Goal: Task Accomplishment & Management: Manage account settings

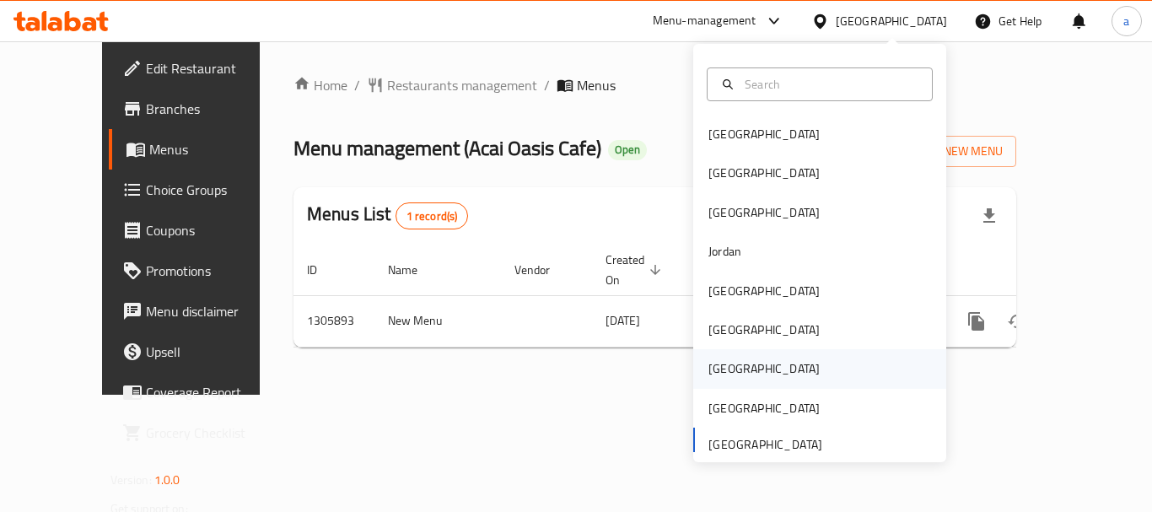
click at [763, 386] on div "[GEOGRAPHIC_DATA]" at bounding box center [819, 368] width 253 height 39
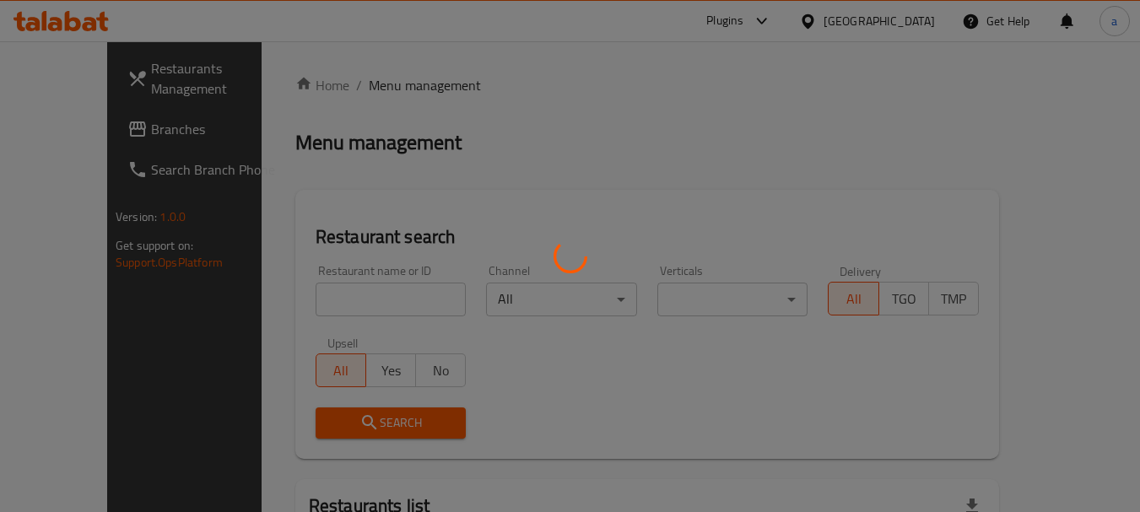
click at [915, 20] on div at bounding box center [570, 256] width 1140 height 512
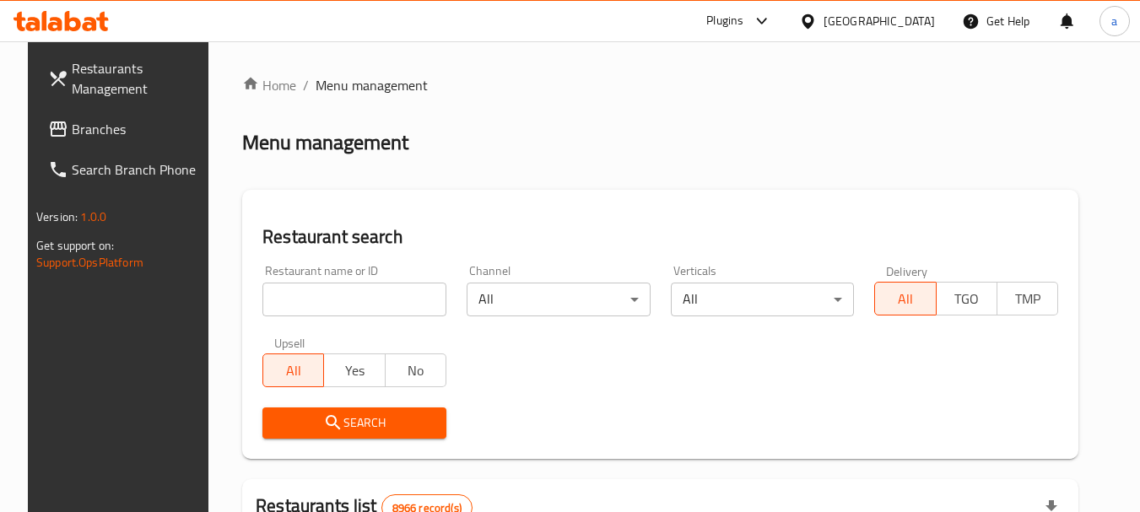
click at [910, 20] on div "[GEOGRAPHIC_DATA]" at bounding box center [878, 21] width 111 height 19
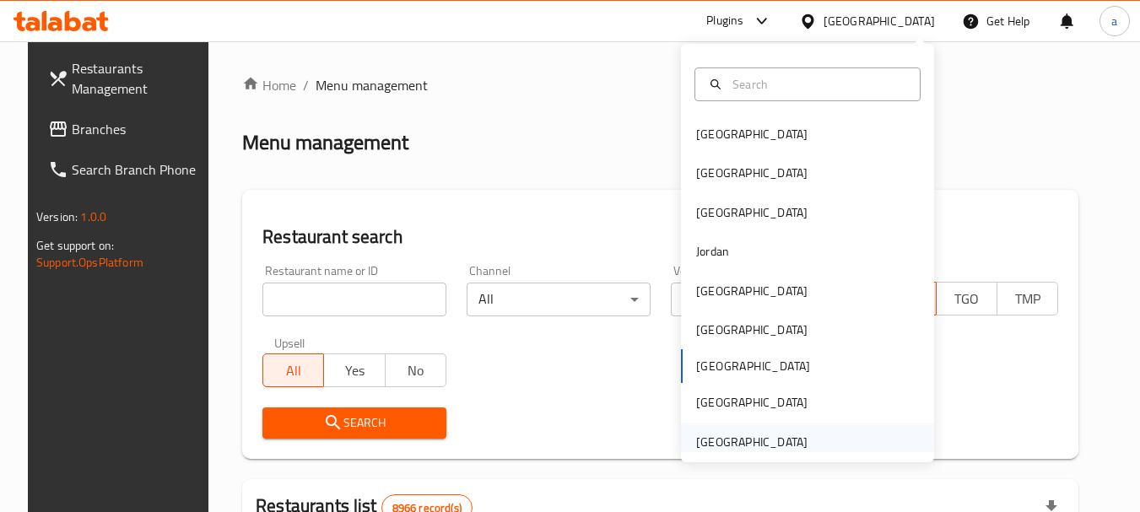
click at [746, 443] on div "[GEOGRAPHIC_DATA]" at bounding box center [751, 442] width 111 height 19
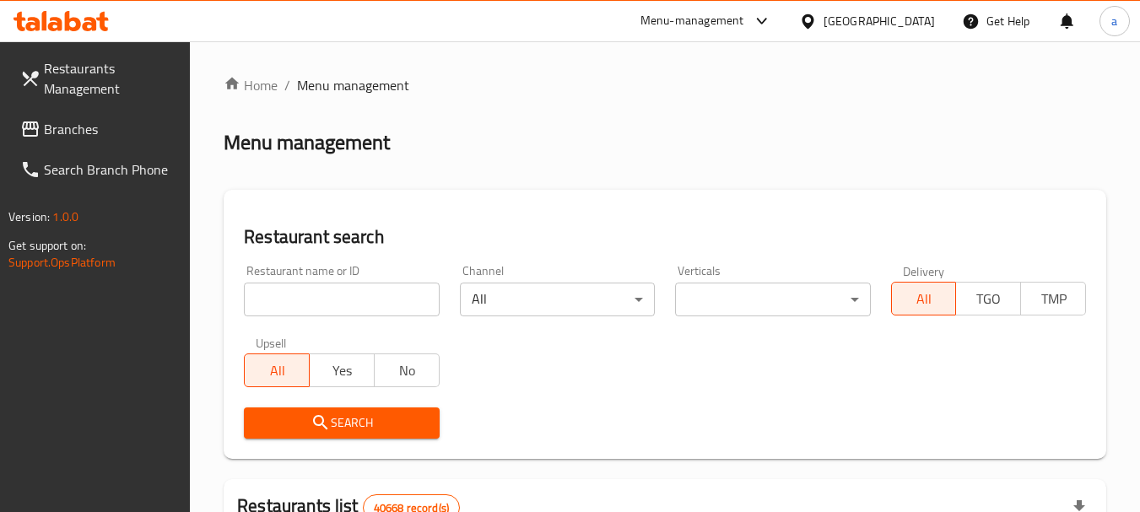
click at [108, 131] on span "Branches" at bounding box center [110, 129] width 133 height 20
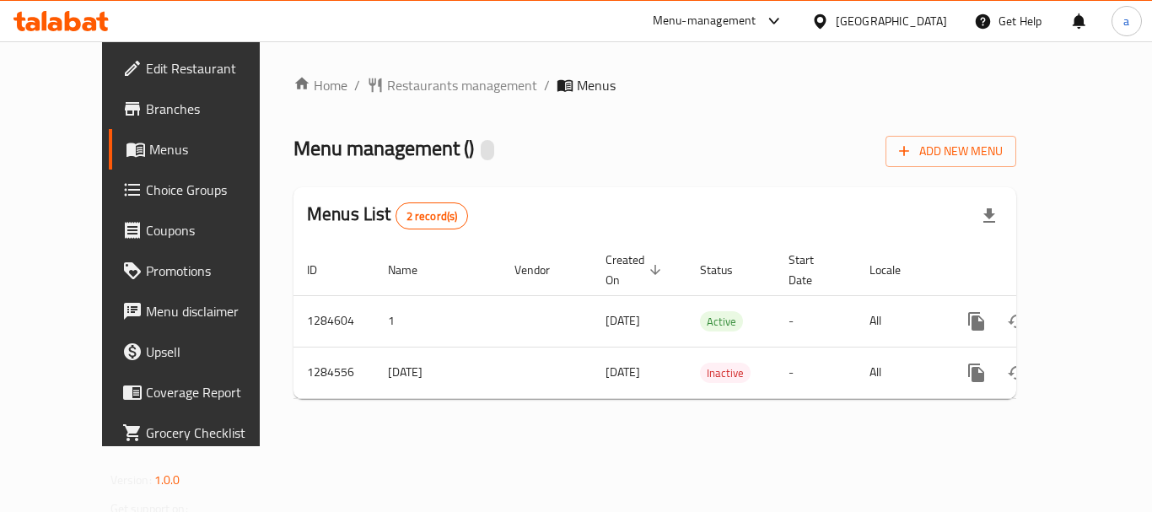
click at [605, 143] on div "Menu management ( ) Add New Menu" at bounding box center [655, 148] width 723 height 38
click at [879, 8] on div "[GEOGRAPHIC_DATA]" at bounding box center [879, 21] width 163 height 40
click at [878, 15] on div "[GEOGRAPHIC_DATA]" at bounding box center [891, 21] width 111 height 19
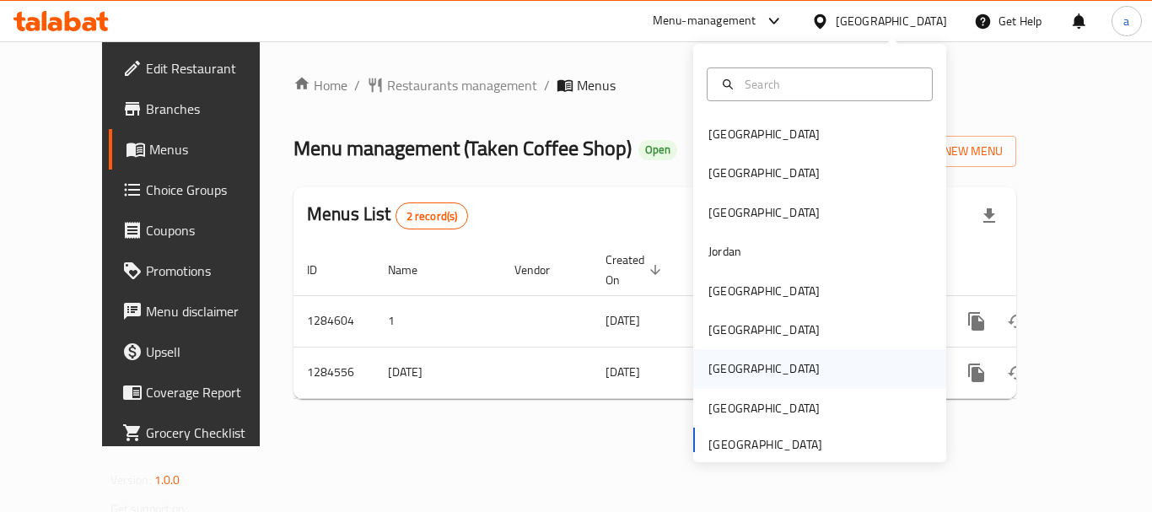
click at [709, 359] on div "[GEOGRAPHIC_DATA]" at bounding box center [764, 368] width 111 height 19
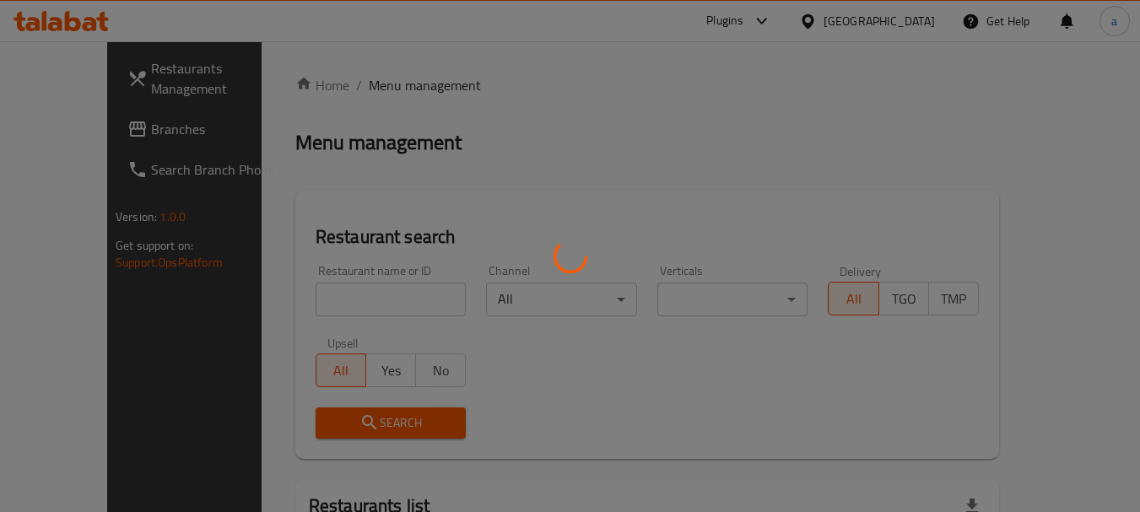
click at [902, 19] on div at bounding box center [570, 256] width 1140 height 512
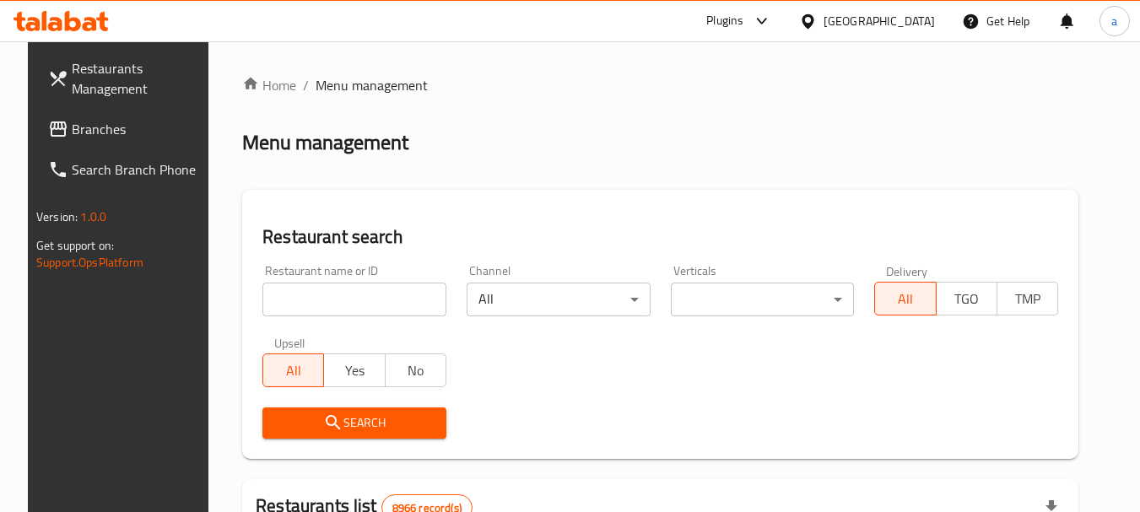
click at [907, 19] on div "[GEOGRAPHIC_DATA]" at bounding box center [878, 21] width 111 height 19
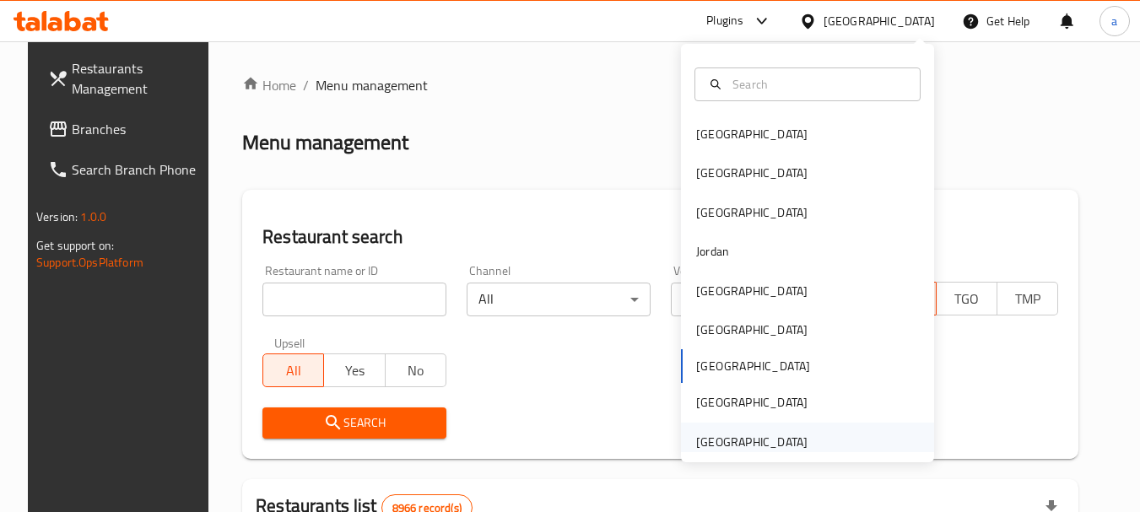
click at [710, 446] on div "[GEOGRAPHIC_DATA]" at bounding box center [751, 442] width 111 height 19
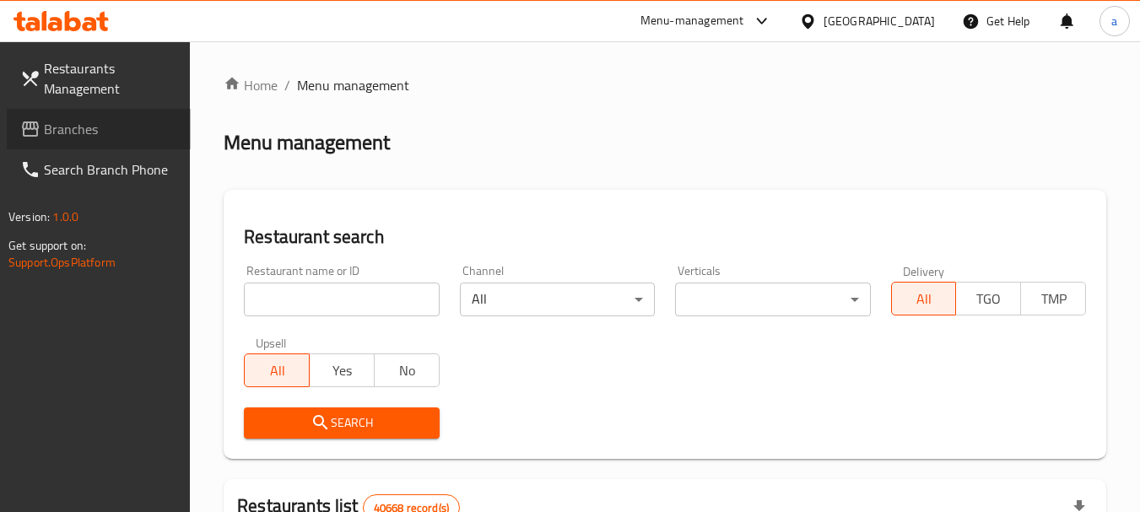
click at [91, 142] on link "Branches" at bounding box center [99, 129] width 184 height 40
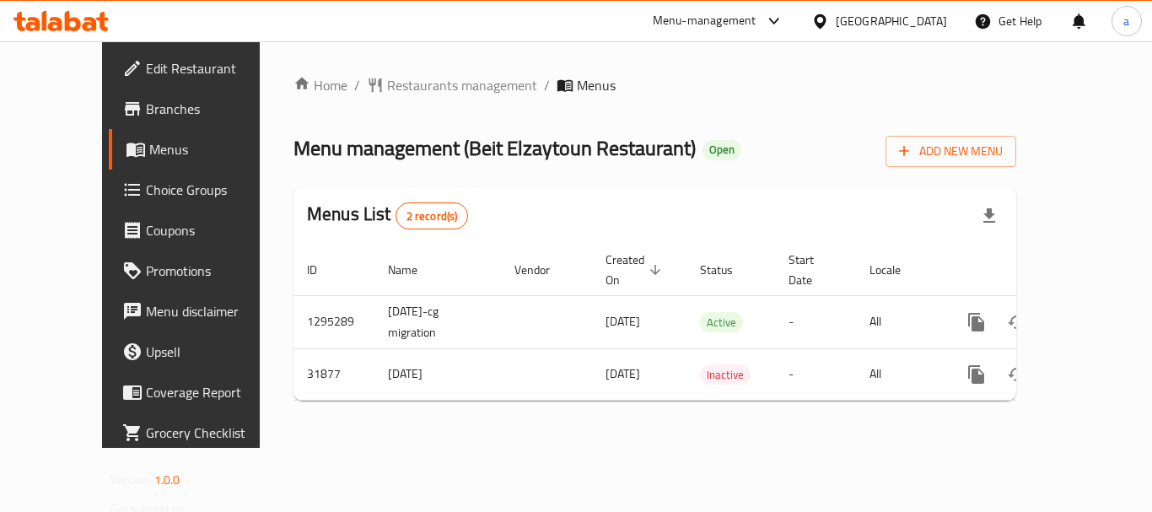
click at [914, 21] on div "[GEOGRAPHIC_DATA]" at bounding box center [891, 21] width 111 height 19
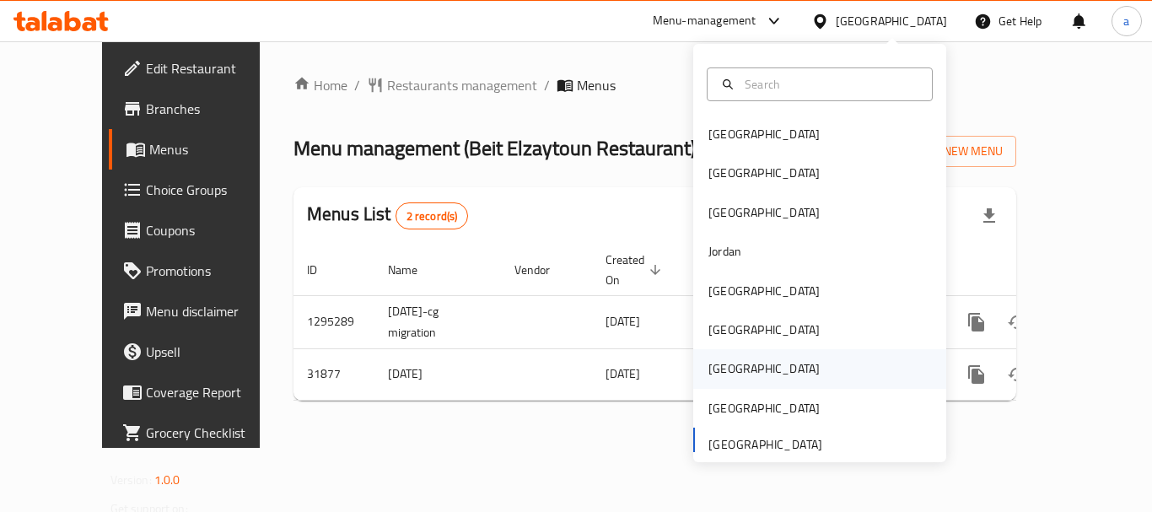
click at [722, 355] on div "[GEOGRAPHIC_DATA]" at bounding box center [764, 368] width 138 height 39
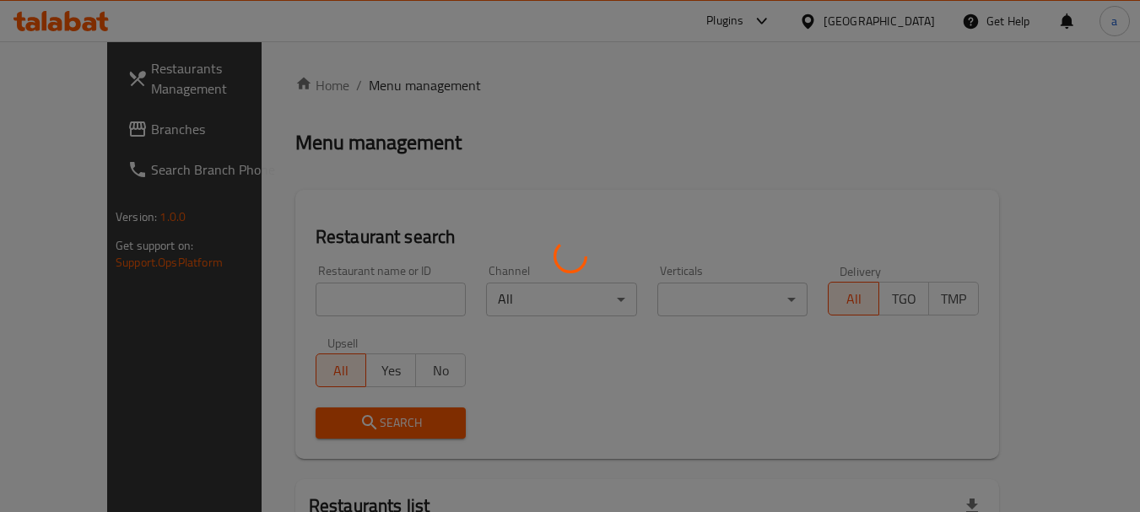
click at [915, 24] on div at bounding box center [570, 256] width 1140 height 512
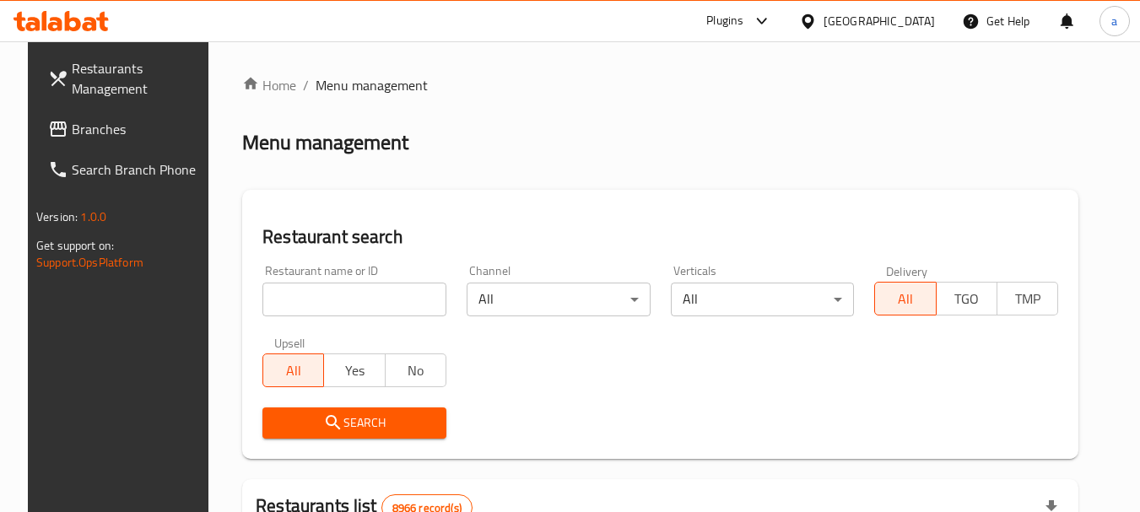
click at [914, 23] on div "[GEOGRAPHIC_DATA]" at bounding box center [878, 21] width 111 height 19
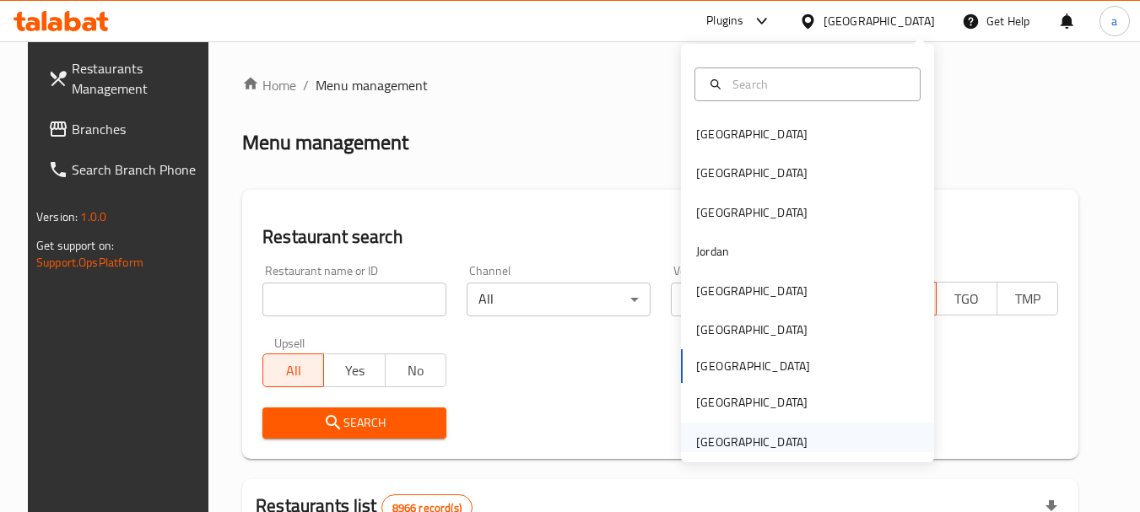
click at [714, 433] on div "[GEOGRAPHIC_DATA]" at bounding box center [751, 442] width 111 height 19
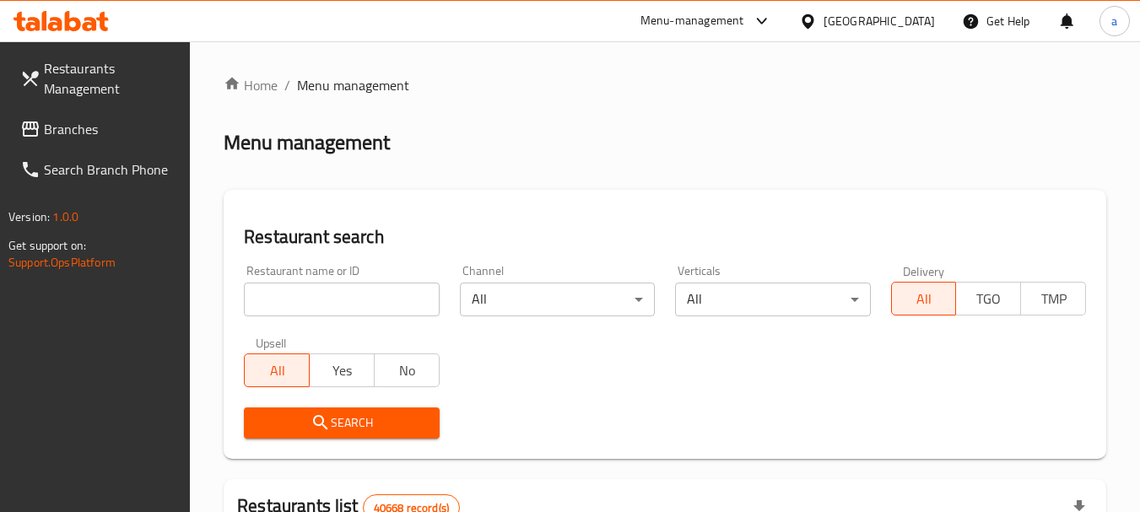
click at [90, 137] on span "Branches" at bounding box center [110, 129] width 133 height 20
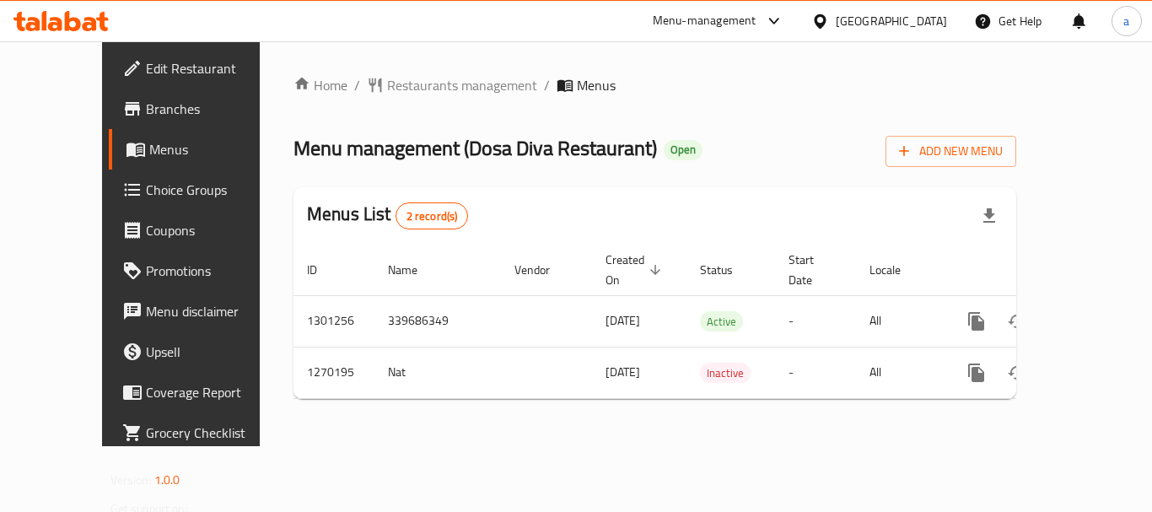
click at [869, 28] on div "[GEOGRAPHIC_DATA]" at bounding box center [891, 21] width 111 height 19
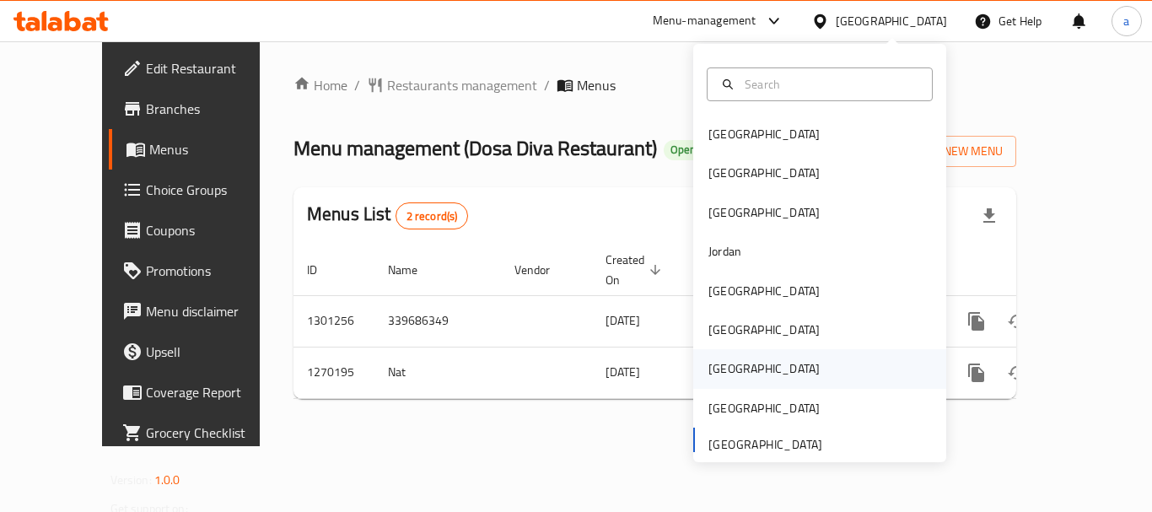
click at [755, 367] on div "[GEOGRAPHIC_DATA]" at bounding box center [819, 368] width 253 height 39
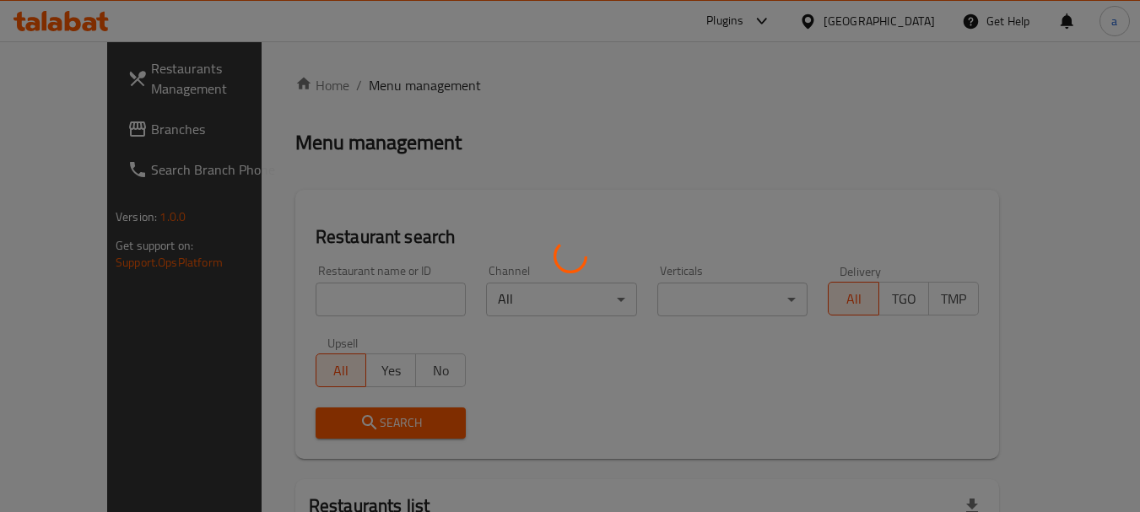
click at [905, 17] on div at bounding box center [570, 256] width 1140 height 512
click at [909, 26] on div at bounding box center [570, 256] width 1140 height 512
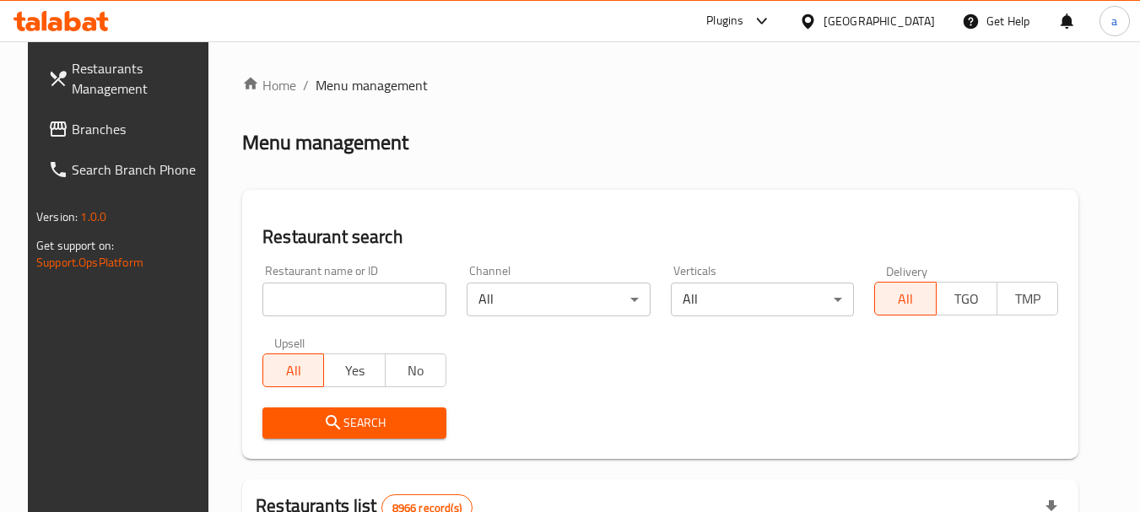
click at [909, 26] on div "[GEOGRAPHIC_DATA]" at bounding box center [878, 21] width 111 height 19
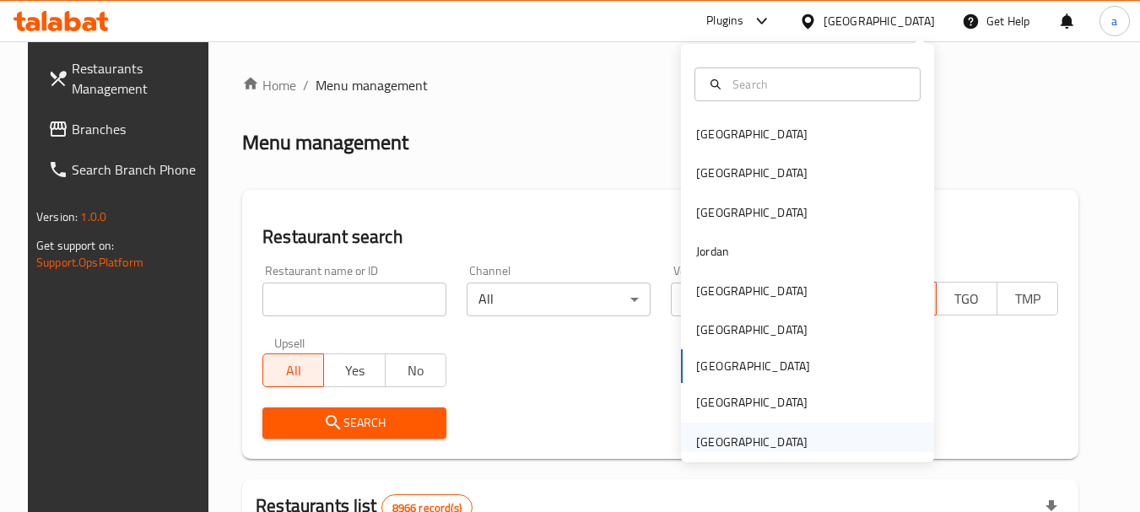
click at [747, 439] on div "[GEOGRAPHIC_DATA]" at bounding box center [751, 442] width 111 height 19
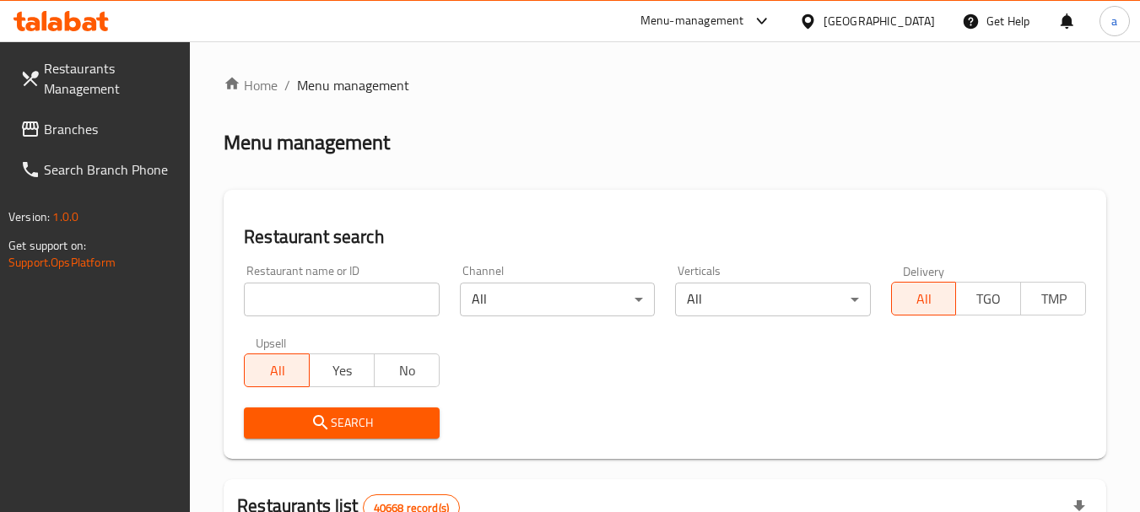
click at [122, 135] on span "Branches" at bounding box center [110, 129] width 133 height 20
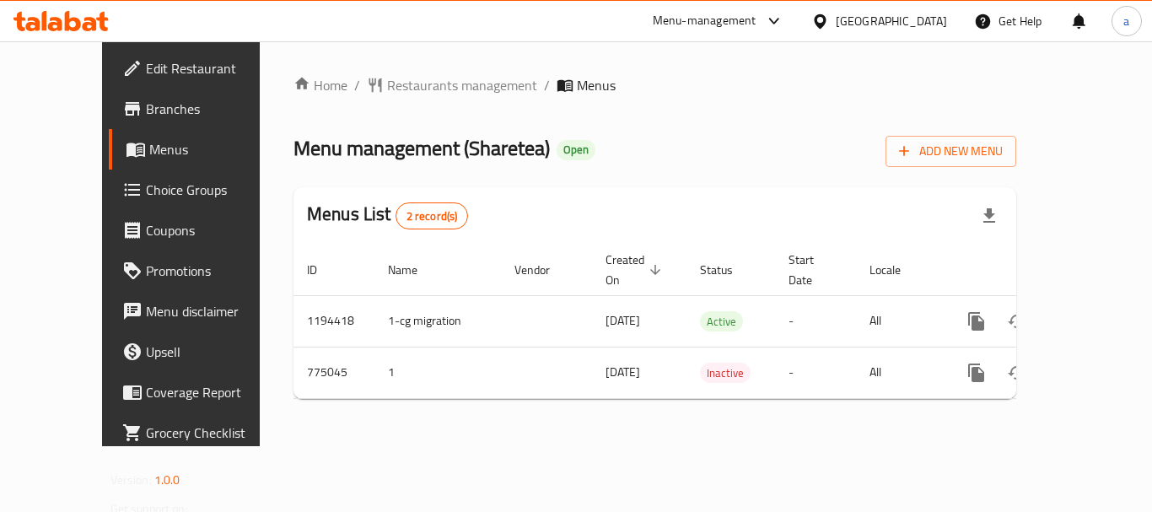
click at [913, 19] on div "[GEOGRAPHIC_DATA]" at bounding box center [891, 21] width 111 height 19
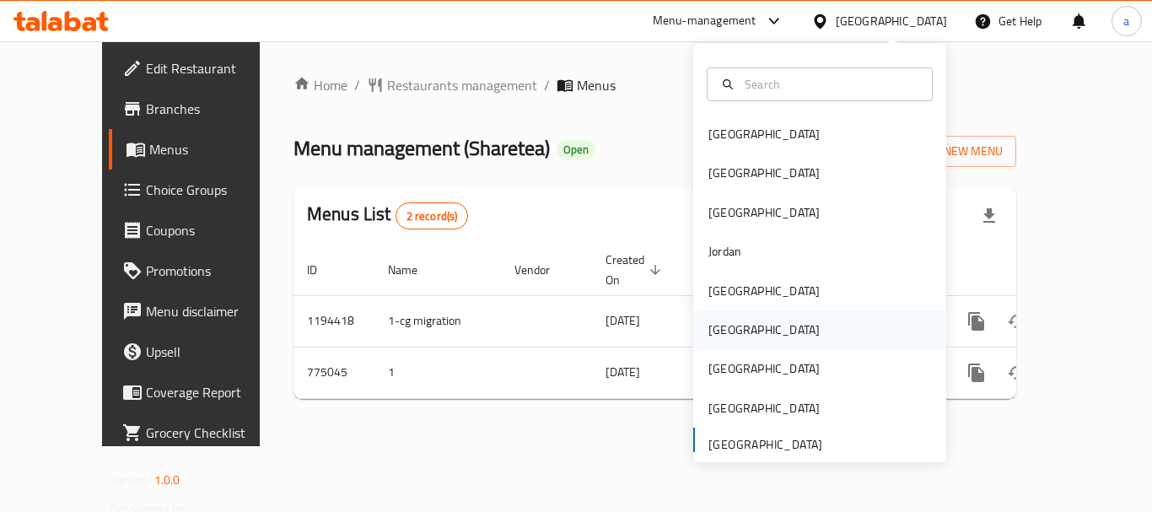
click at [736, 331] on div "[GEOGRAPHIC_DATA]" at bounding box center [764, 329] width 138 height 39
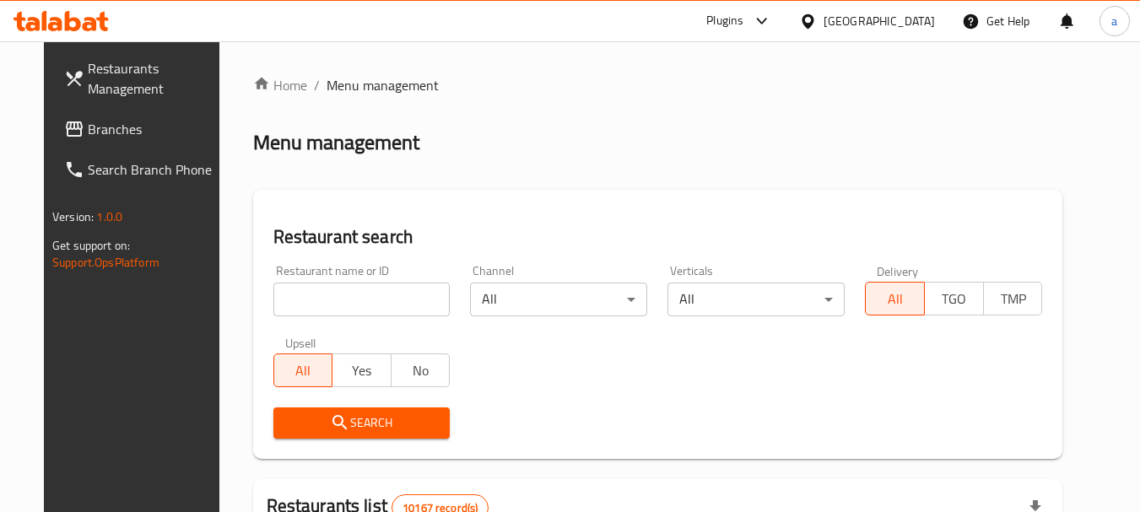
click at [87, 139] on div at bounding box center [570, 256] width 1140 height 512
click at [88, 139] on span "Branches" at bounding box center [154, 129] width 133 height 20
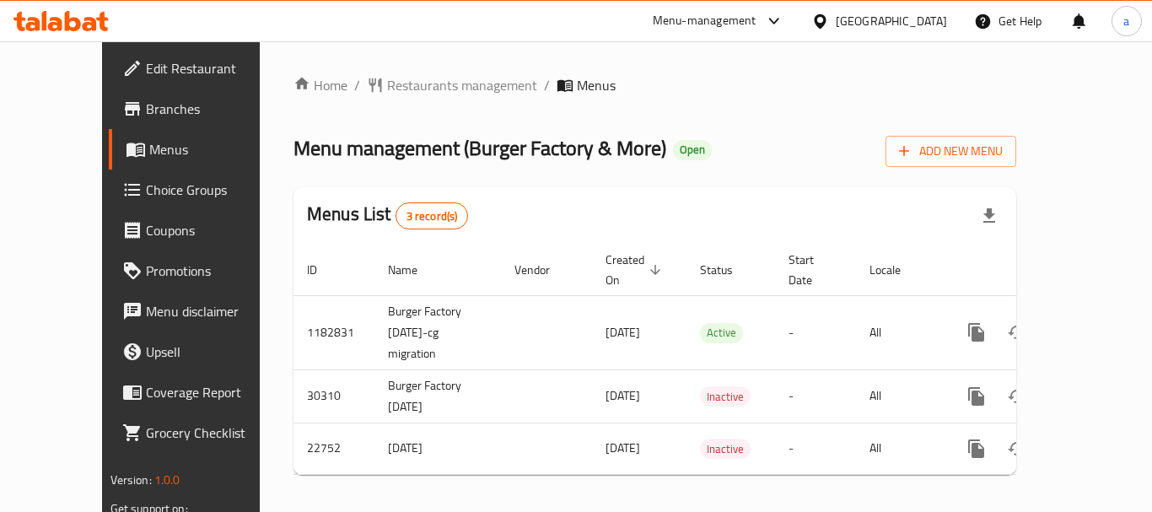
click at [836, 23] on div at bounding box center [824, 21] width 24 height 19
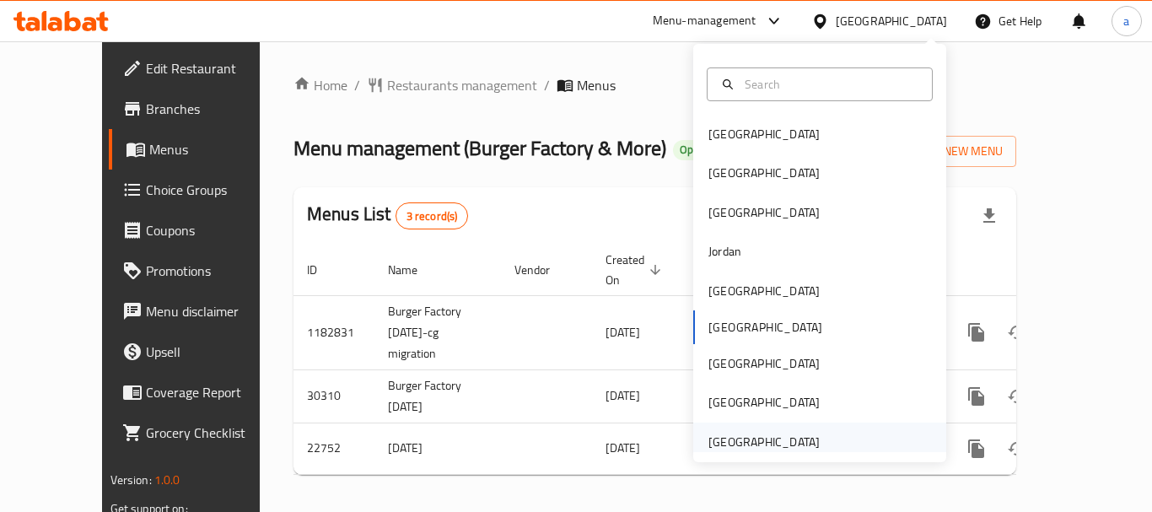
click at [779, 435] on div "[GEOGRAPHIC_DATA]" at bounding box center [764, 442] width 111 height 19
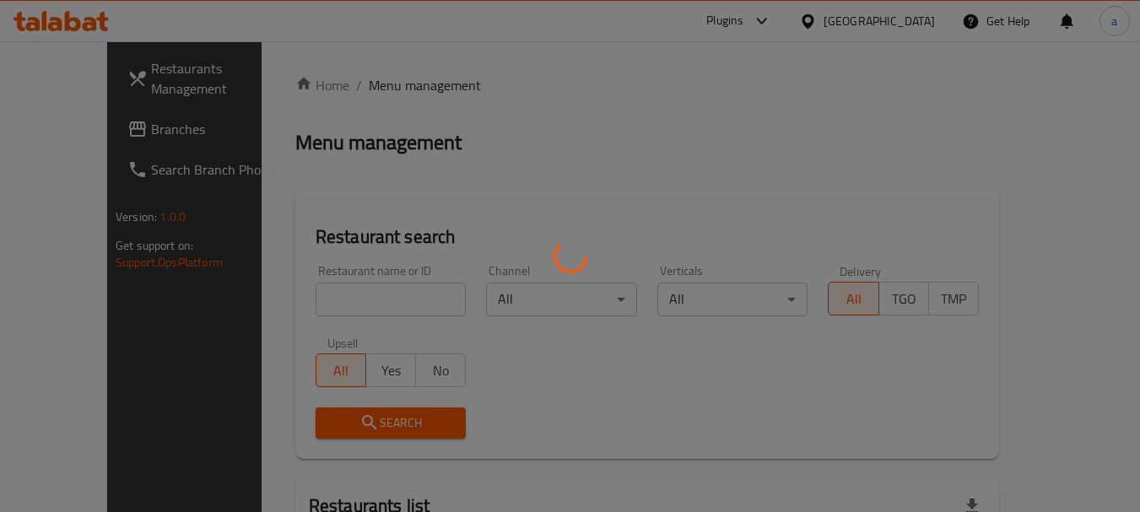
click at [111, 132] on div at bounding box center [570, 256] width 1140 height 512
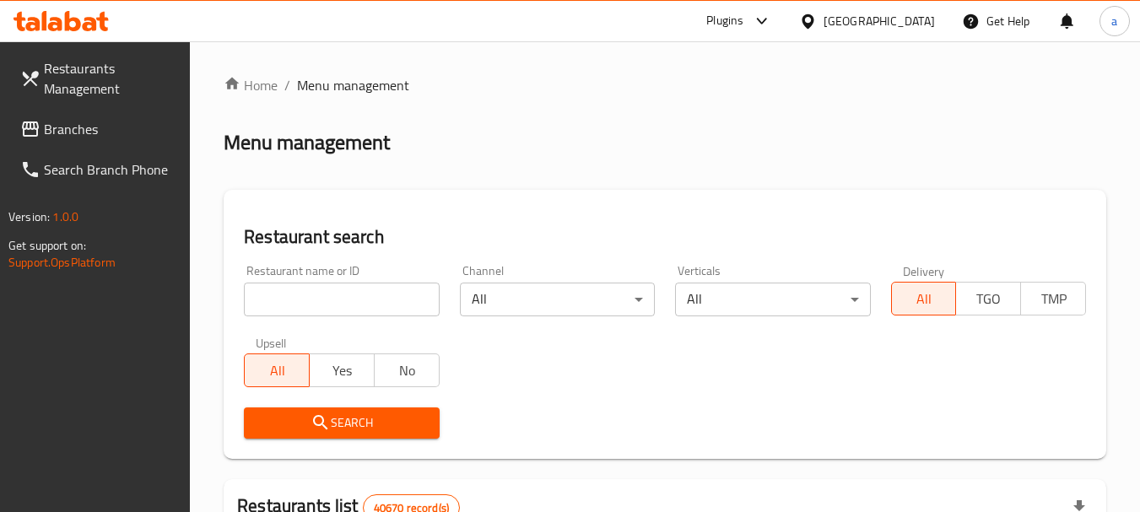
click at [111, 132] on span "Branches" at bounding box center [110, 129] width 133 height 20
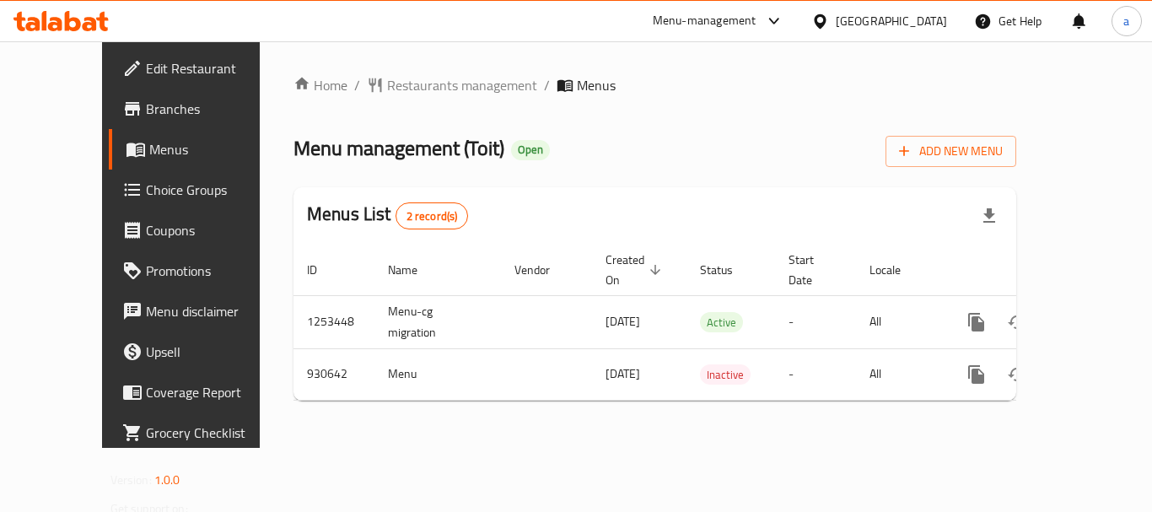
click at [886, 16] on div "[GEOGRAPHIC_DATA]" at bounding box center [891, 21] width 111 height 19
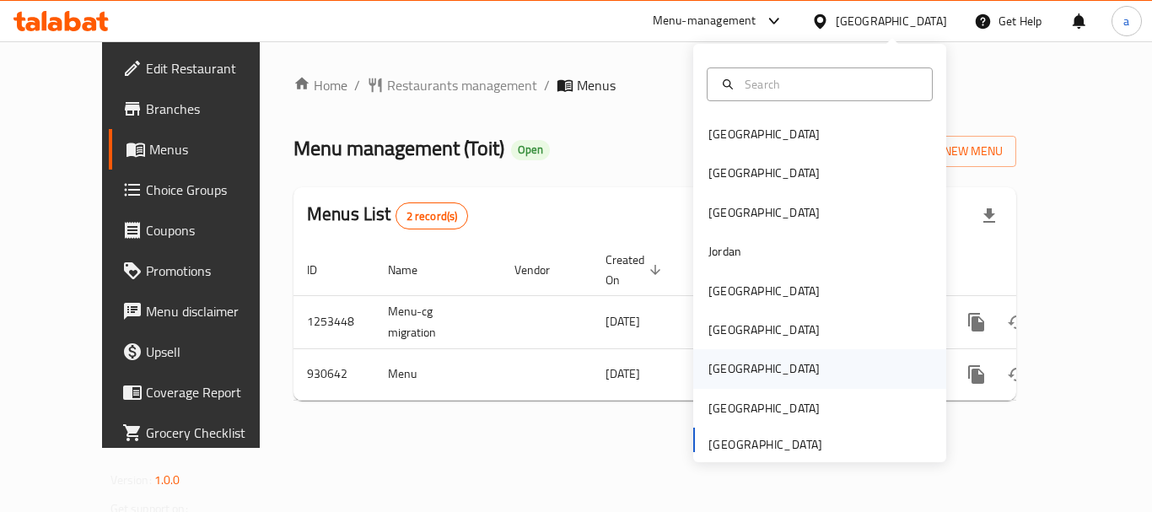
click at [709, 370] on div "[GEOGRAPHIC_DATA]" at bounding box center [764, 368] width 111 height 19
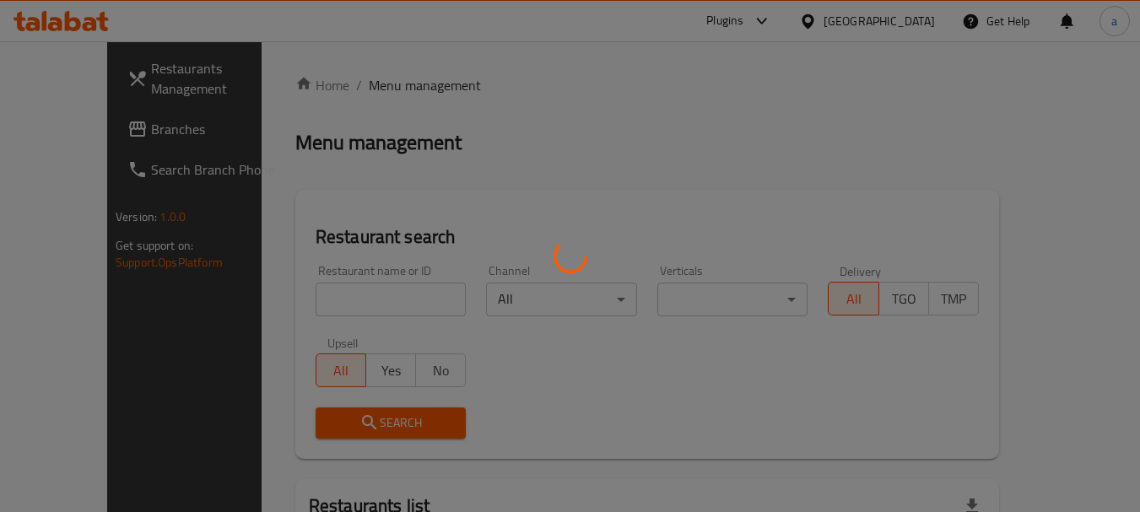
click at [907, 22] on div at bounding box center [570, 256] width 1140 height 512
click at [904, 22] on div at bounding box center [570, 256] width 1140 height 512
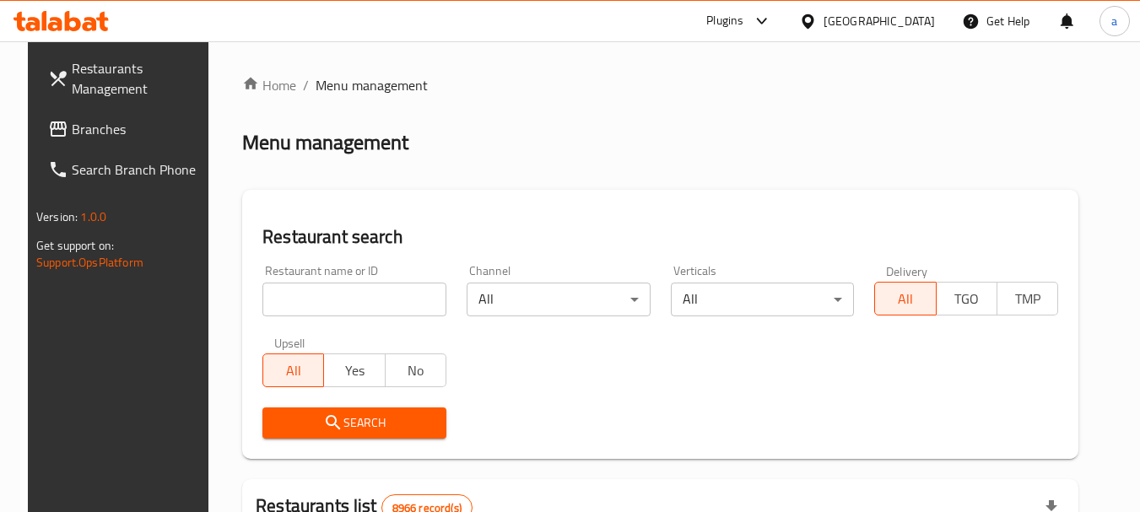
click at [72, 129] on span "Branches" at bounding box center [138, 129] width 133 height 20
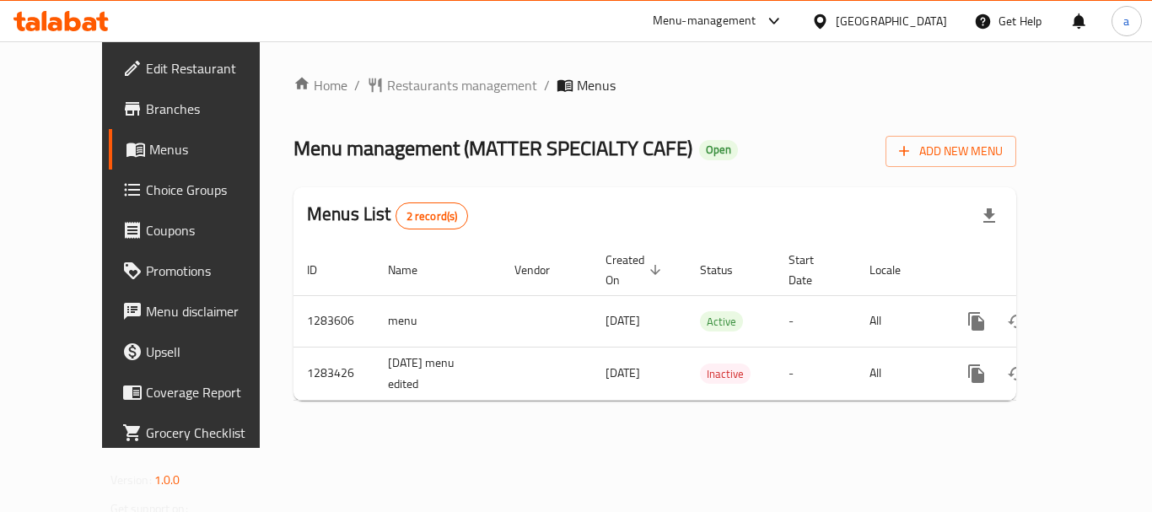
click at [882, 26] on div "[GEOGRAPHIC_DATA]" at bounding box center [891, 21] width 111 height 19
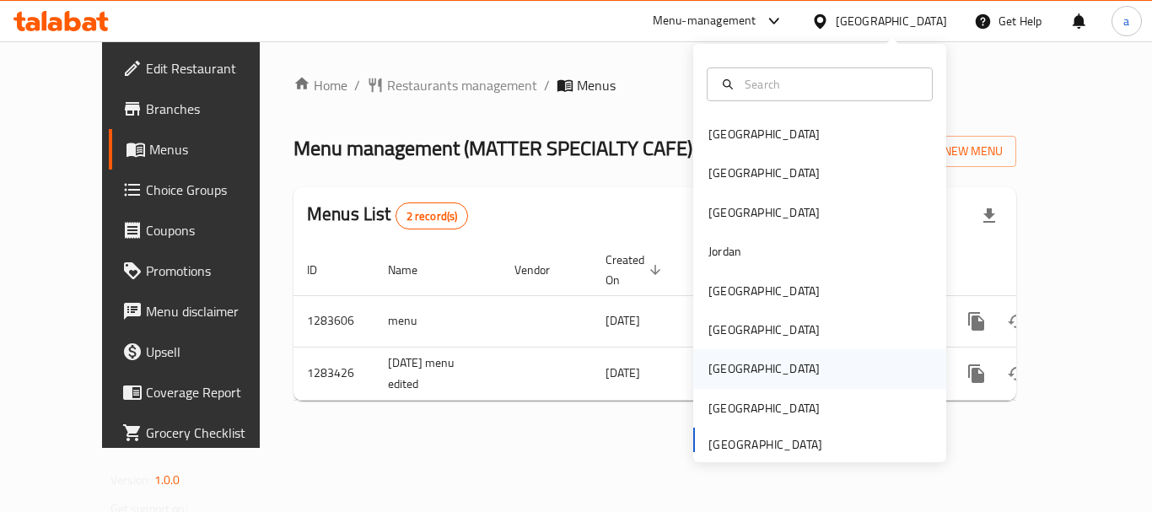
click at [710, 351] on div "[GEOGRAPHIC_DATA]" at bounding box center [764, 368] width 138 height 39
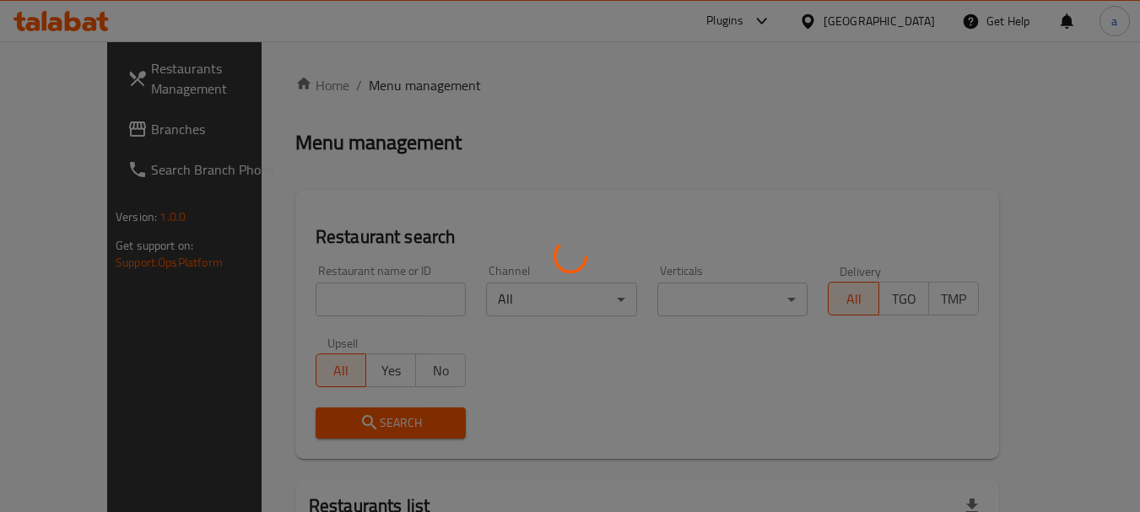
click at [909, 22] on div at bounding box center [570, 256] width 1140 height 512
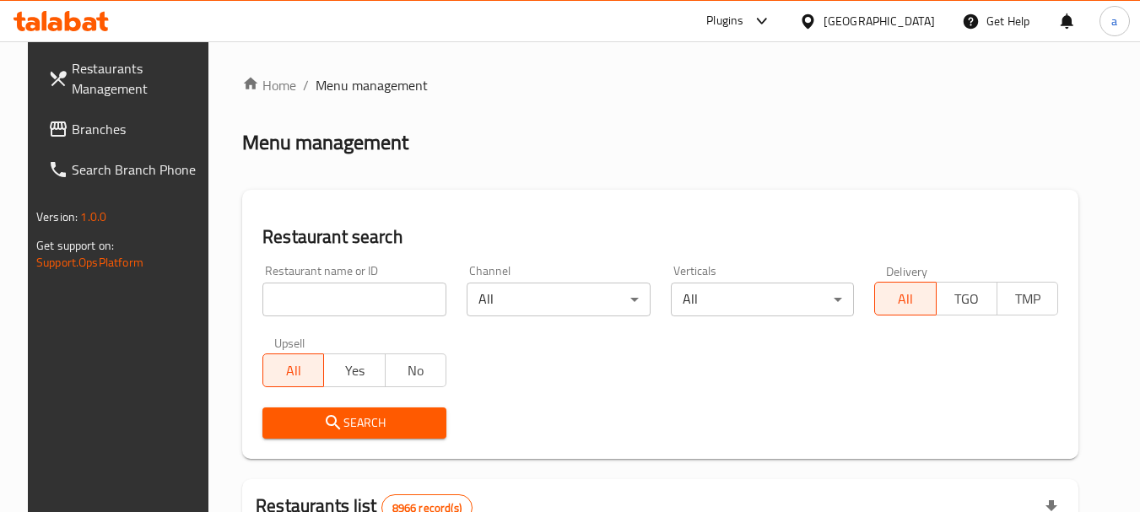
click at [909, 21] on div "[GEOGRAPHIC_DATA]" at bounding box center [878, 21] width 111 height 19
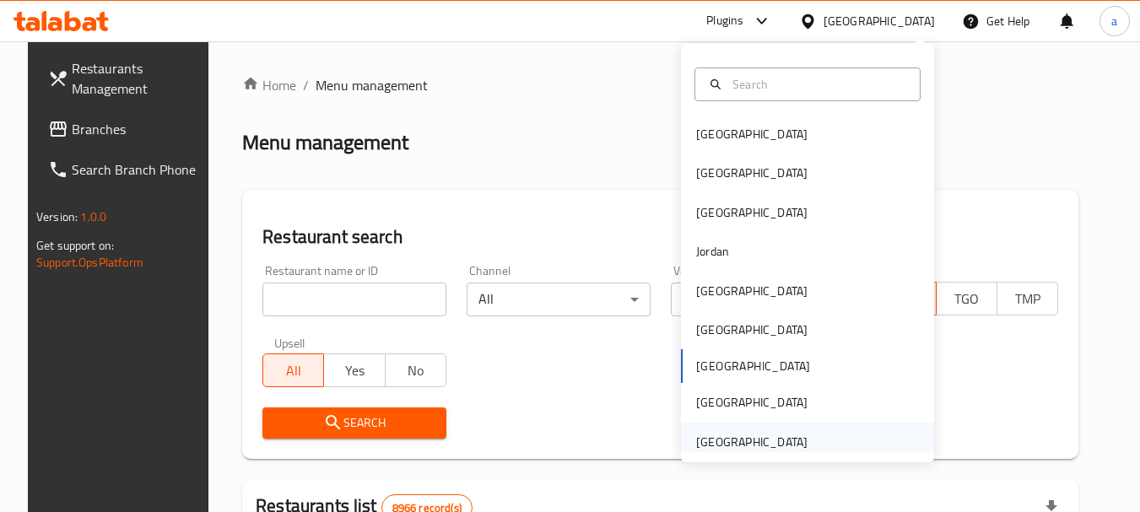
click at [702, 442] on div "[GEOGRAPHIC_DATA]" at bounding box center [751, 442] width 111 height 19
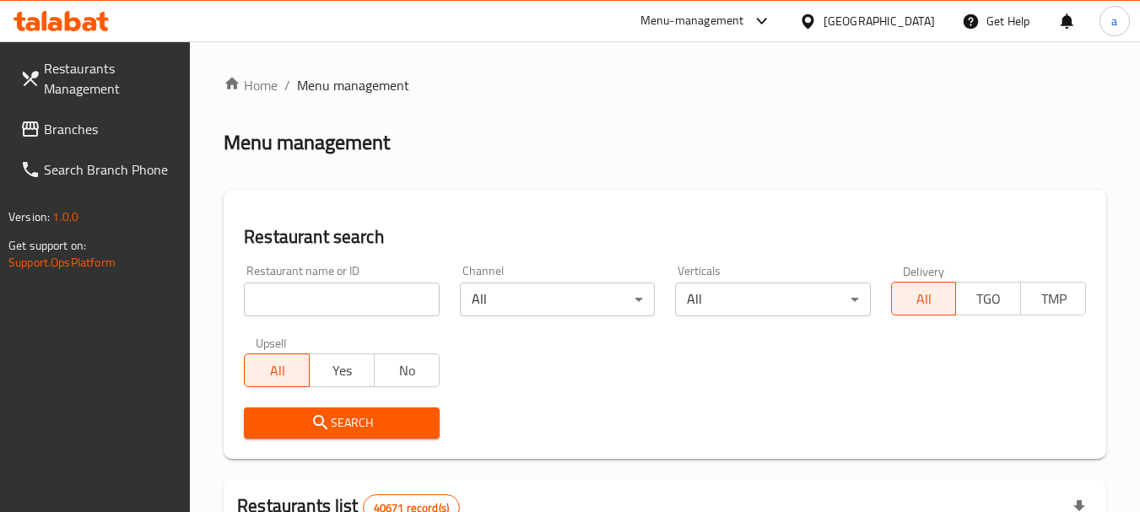
click at [66, 127] on span "Branches" at bounding box center [110, 129] width 133 height 20
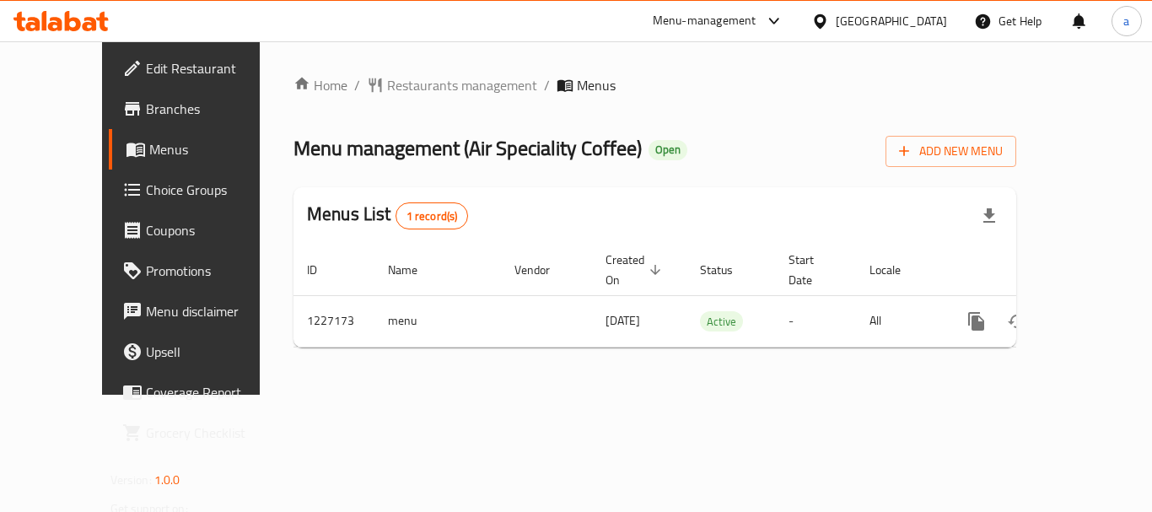
click at [861, 19] on div "[GEOGRAPHIC_DATA]" at bounding box center [891, 21] width 111 height 19
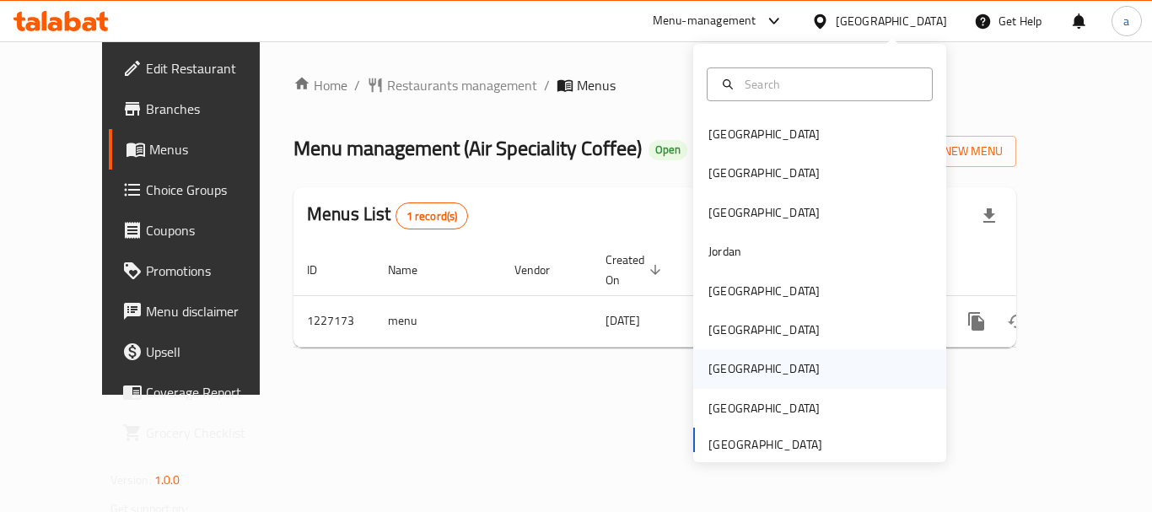
click at [742, 364] on div "[GEOGRAPHIC_DATA]" at bounding box center [819, 368] width 253 height 39
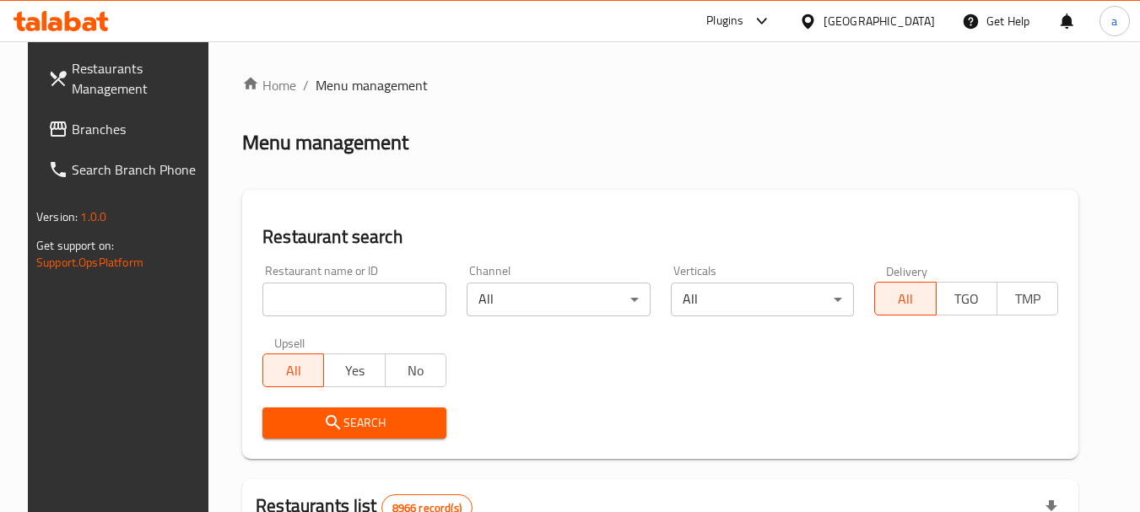
click at [913, 21] on div "[GEOGRAPHIC_DATA]" at bounding box center [878, 21] width 111 height 19
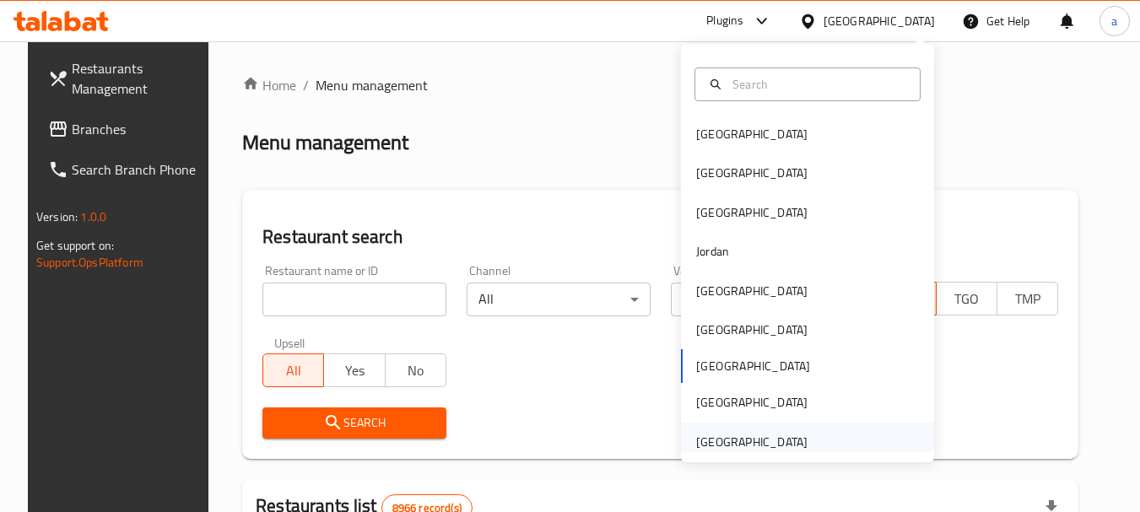
click at [734, 433] on div "[GEOGRAPHIC_DATA]" at bounding box center [751, 442] width 111 height 19
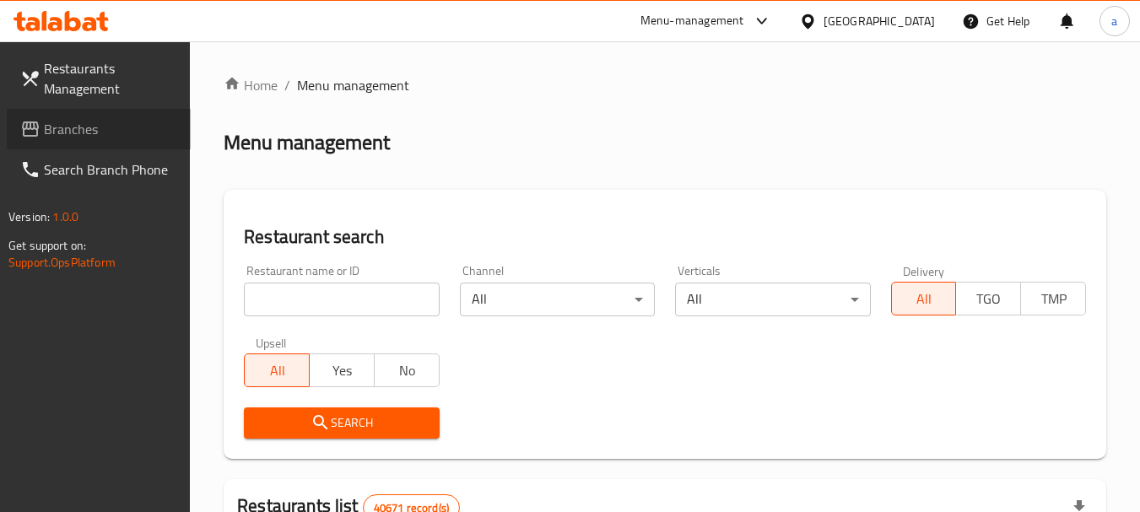
click at [98, 132] on span "Branches" at bounding box center [110, 129] width 133 height 20
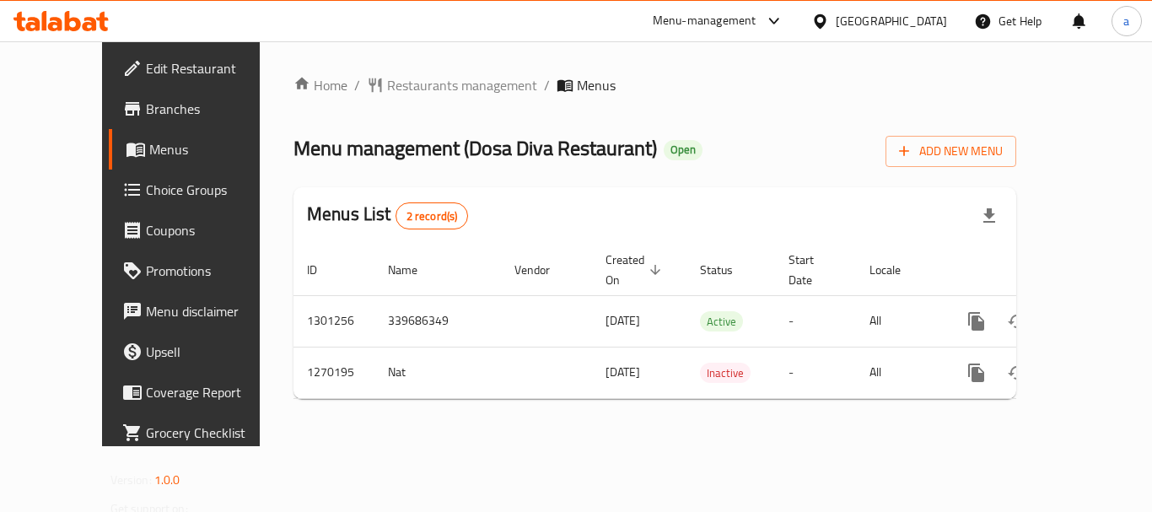
click at [909, 9] on div "[GEOGRAPHIC_DATA]" at bounding box center [879, 21] width 163 height 40
click at [891, 20] on div "[GEOGRAPHIC_DATA]" at bounding box center [891, 21] width 111 height 19
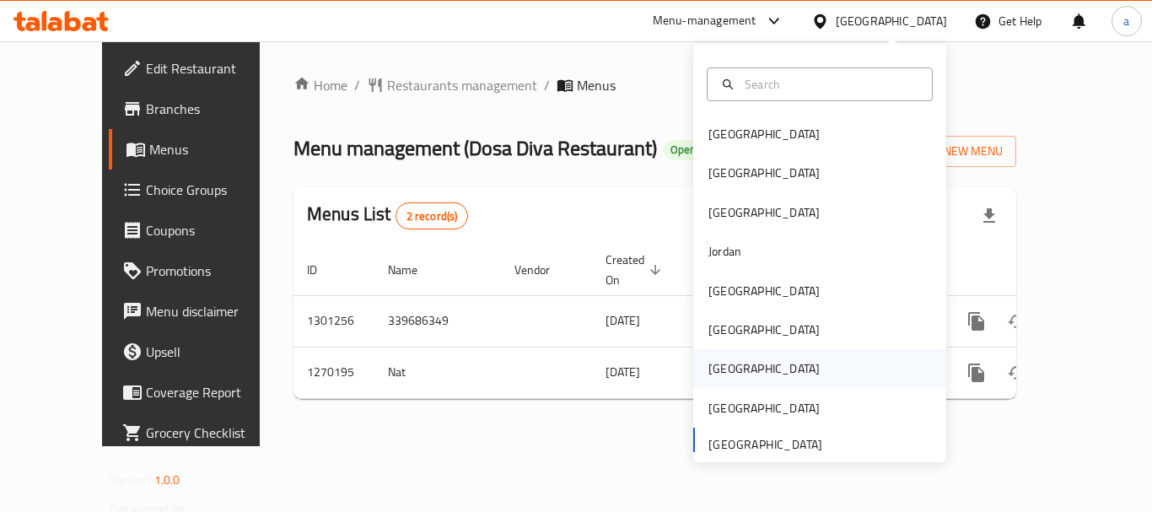
click at [743, 372] on div "[GEOGRAPHIC_DATA]" at bounding box center [819, 368] width 253 height 39
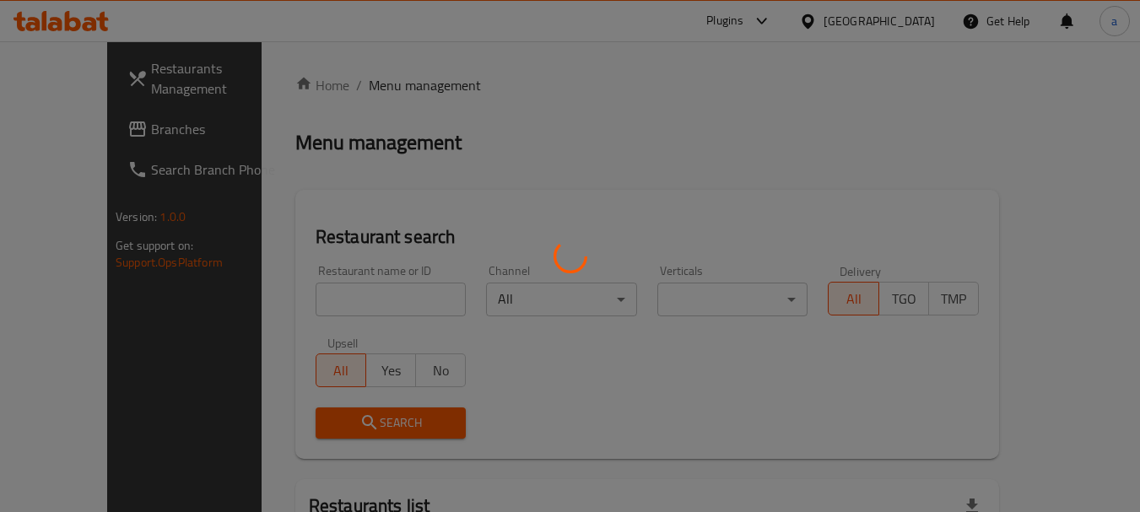
click at [916, 24] on div at bounding box center [570, 256] width 1140 height 512
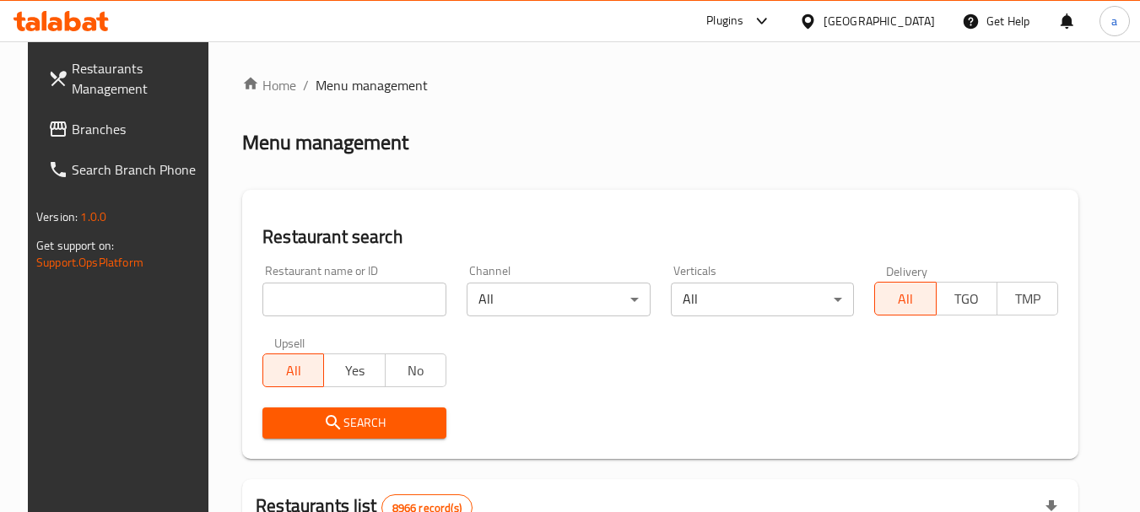
click at [914, 22] on div "[GEOGRAPHIC_DATA]" at bounding box center [878, 21] width 111 height 19
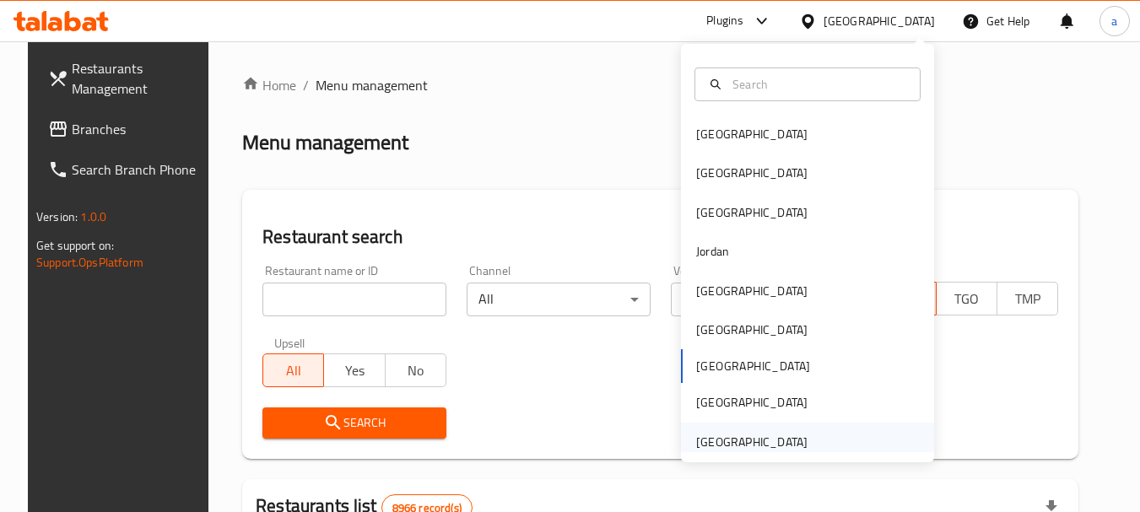
click at [721, 447] on div "[GEOGRAPHIC_DATA]" at bounding box center [751, 442] width 111 height 19
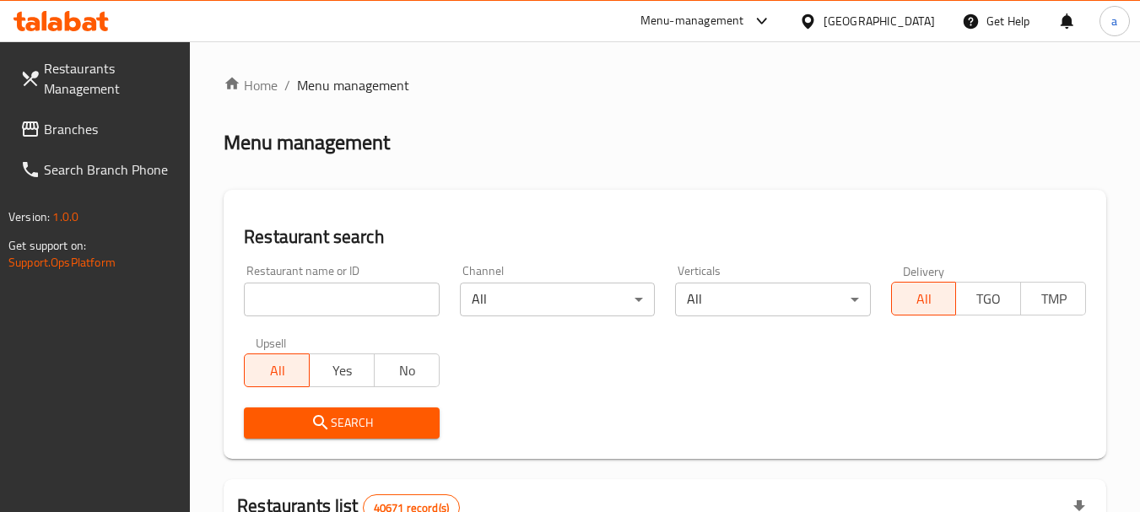
click at [85, 136] on span "Branches" at bounding box center [110, 129] width 133 height 20
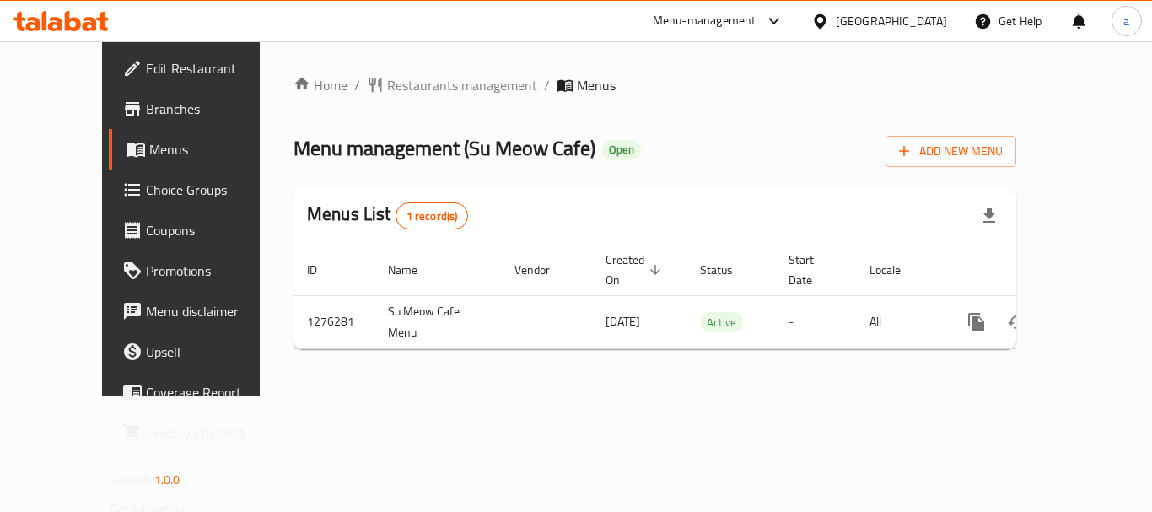
click at [887, 27] on div "[GEOGRAPHIC_DATA]" at bounding box center [891, 21] width 111 height 19
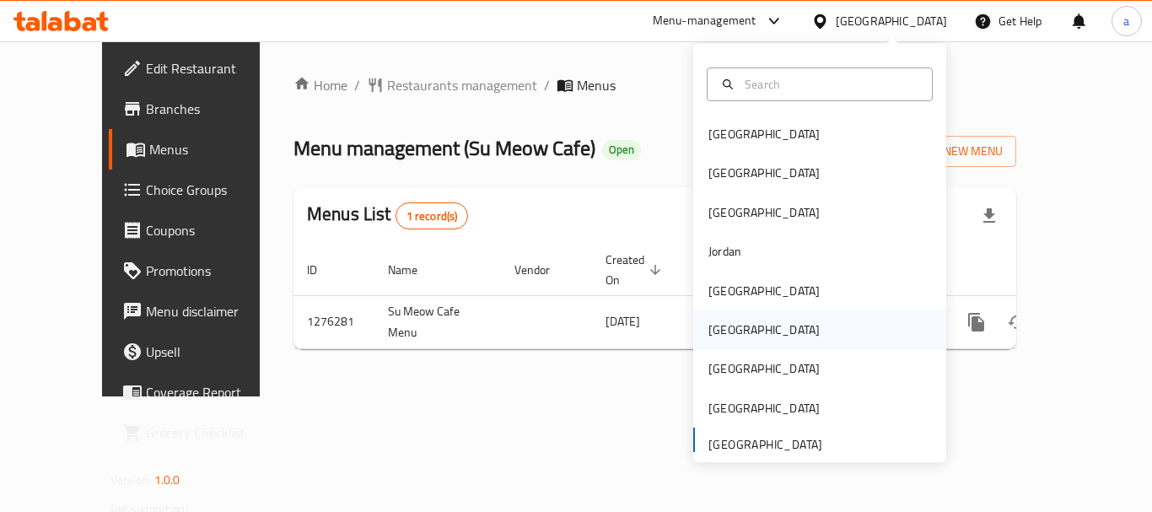
click at [751, 329] on div "[GEOGRAPHIC_DATA]" at bounding box center [819, 329] width 253 height 39
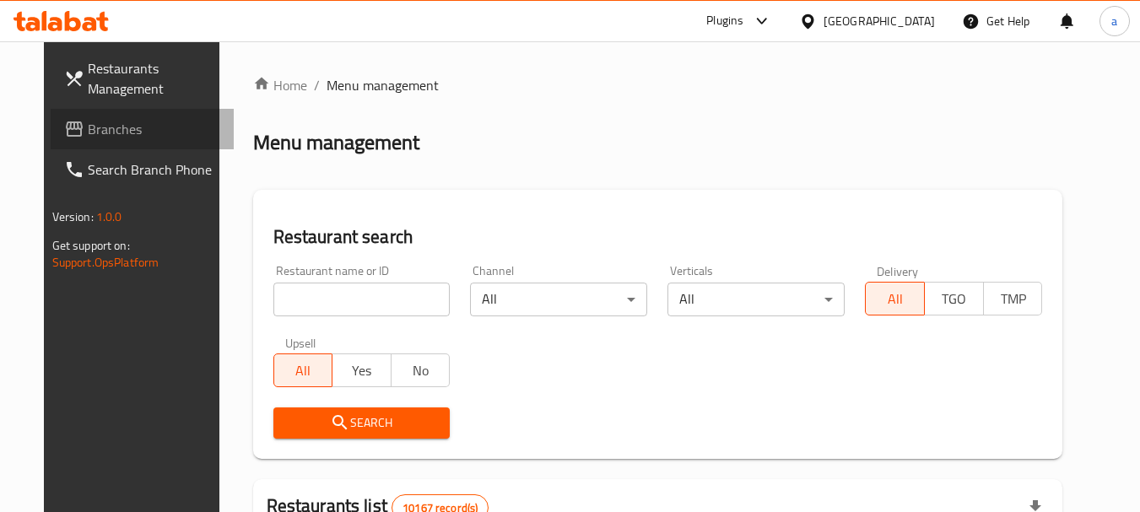
click at [88, 127] on span "Branches" at bounding box center [154, 129] width 133 height 20
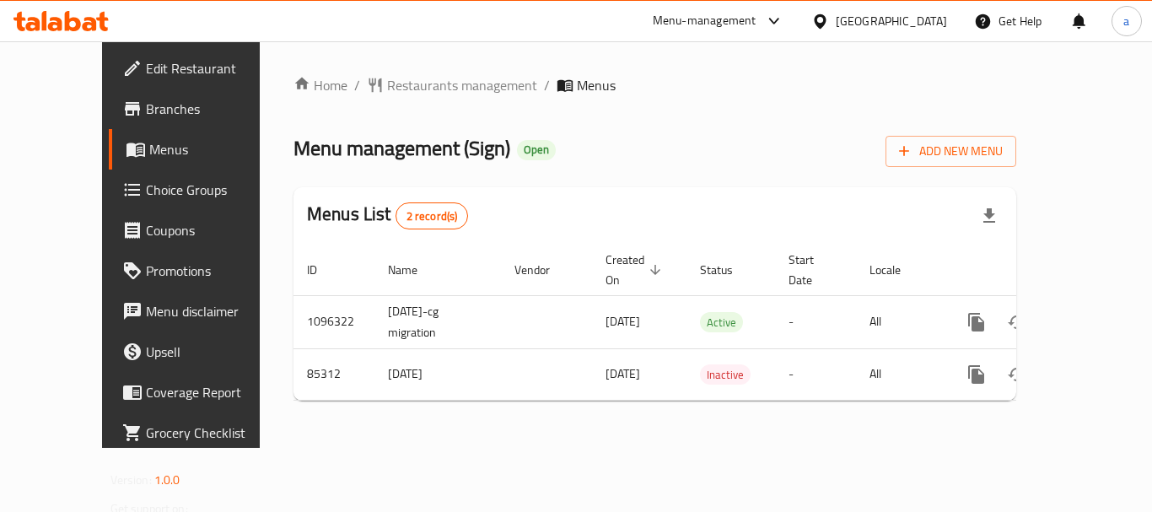
click at [836, 23] on div at bounding box center [824, 21] width 24 height 19
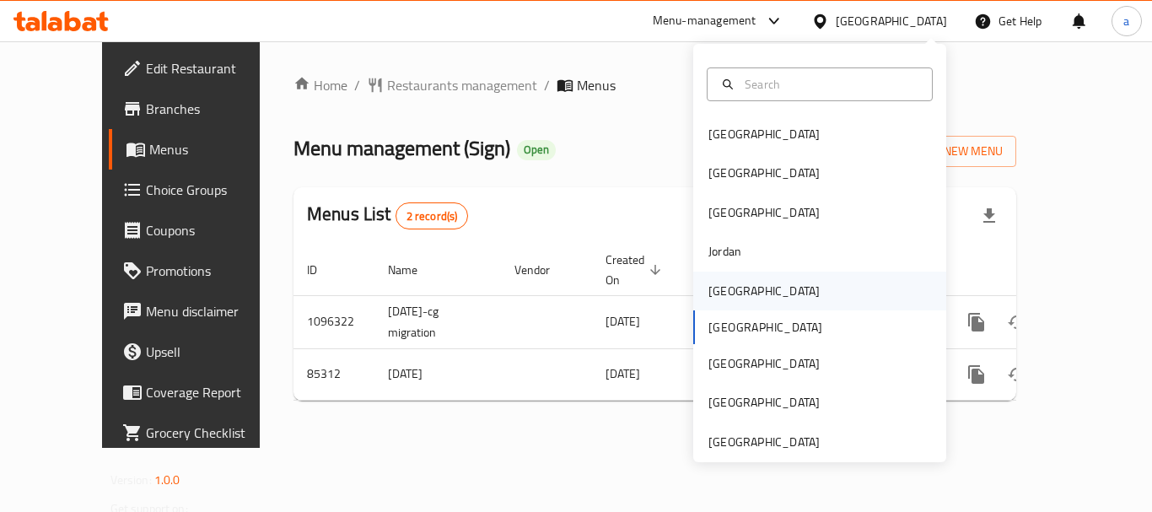
click at [726, 282] on div "[GEOGRAPHIC_DATA]" at bounding box center [764, 291] width 111 height 19
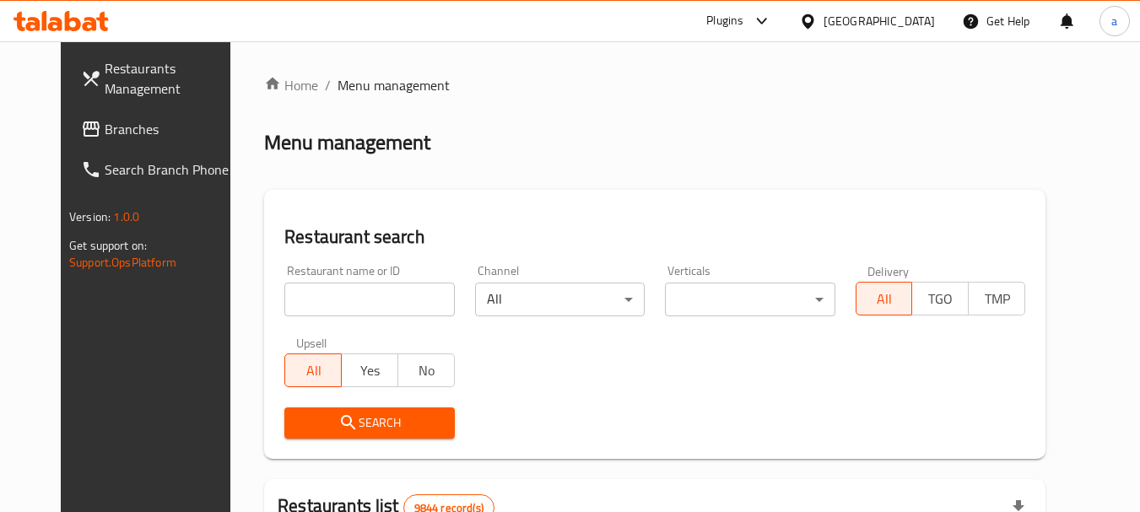
click at [105, 134] on span "Branches" at bounding box center [171, 129] width 133 height 20
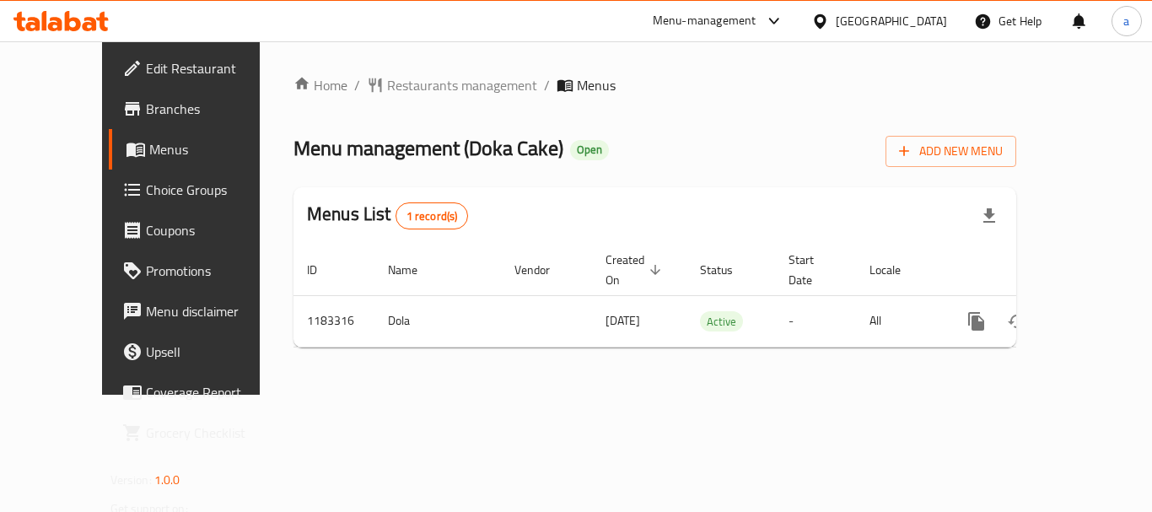
click at [929, 19] on div "[GEOGRAPHIC_DATA]" at bounding box center [891, 21] width 111 height 19
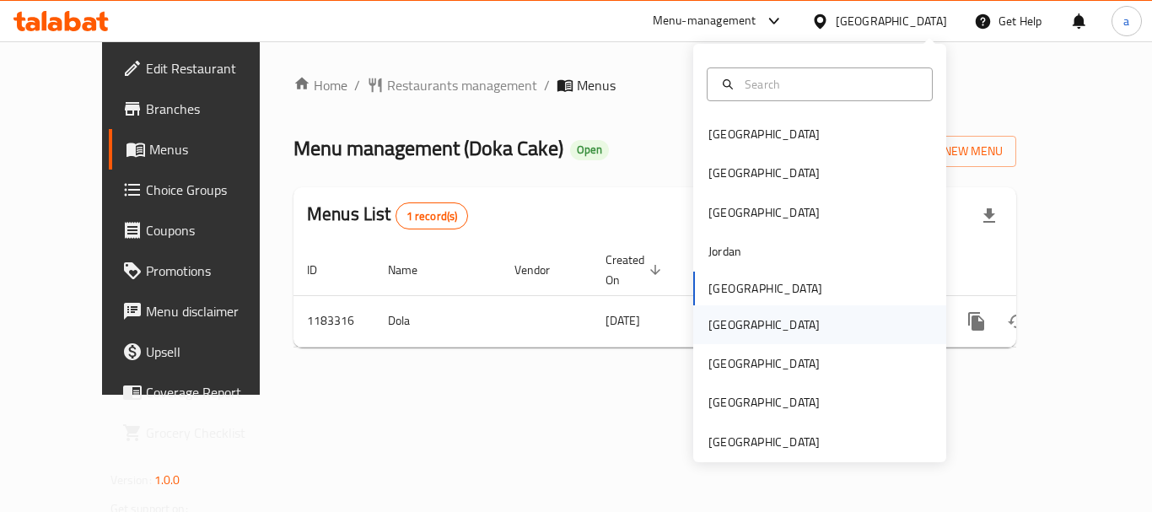
click at [742, 327] on div "[GEOGRAPHIC_DATA]" at bounding box center [819, 324] width 253 height 39
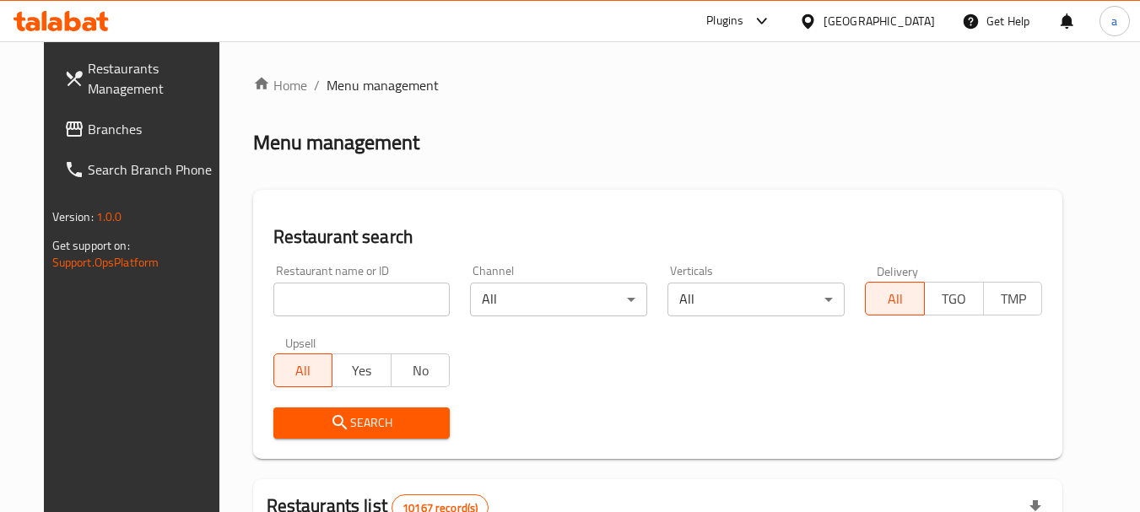
click at [914, 22] on div "[GEOGRAPHIC_DATA]" at bounding box center [878, 21] width 111 height 19
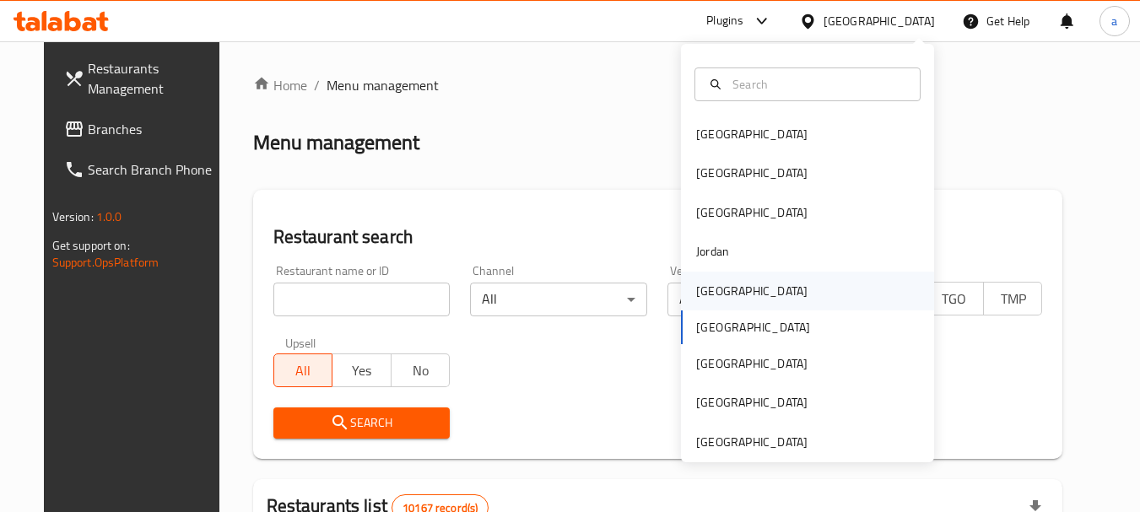
click at [736, 294] on div "[GEOGRAPHIC_DATA]" at bounding box center [807, 291] width 253 height 39
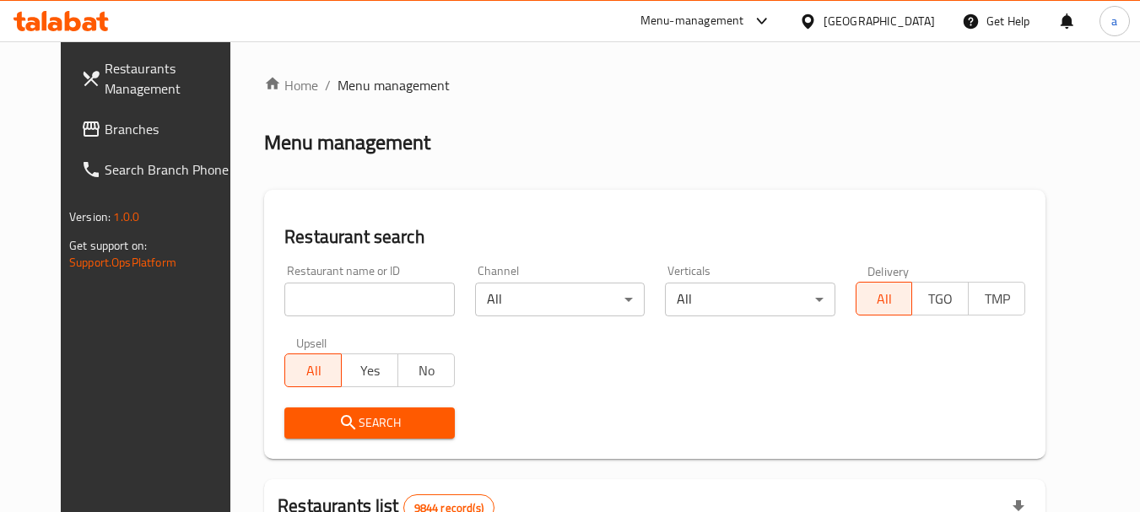
click at [133, 121] on span "Branches" at bounding box center [171, 129] width 133 height 20
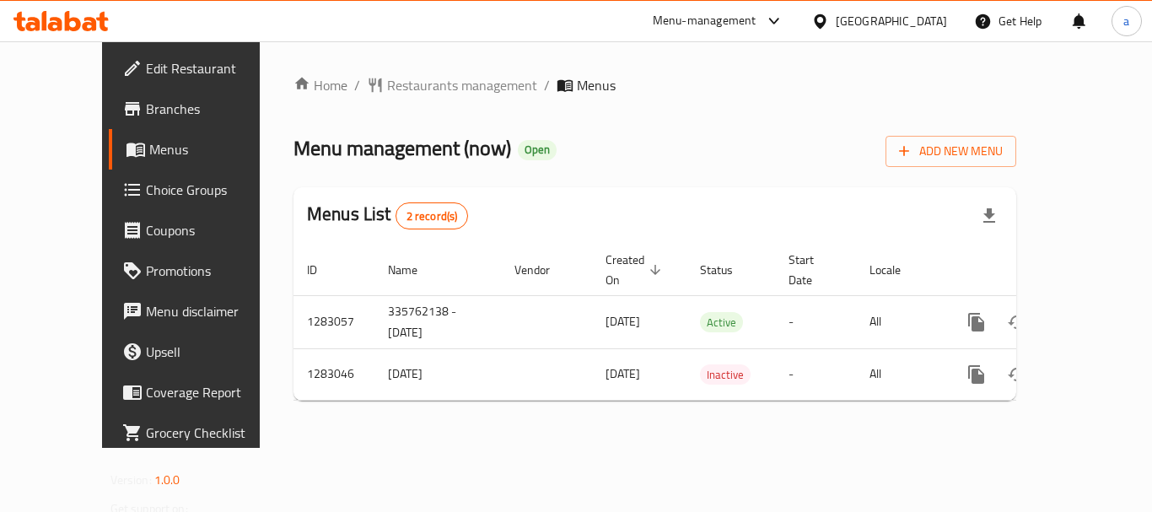
click at [829, 16] on icon at bounding box center [821, 22] width 18 height 18
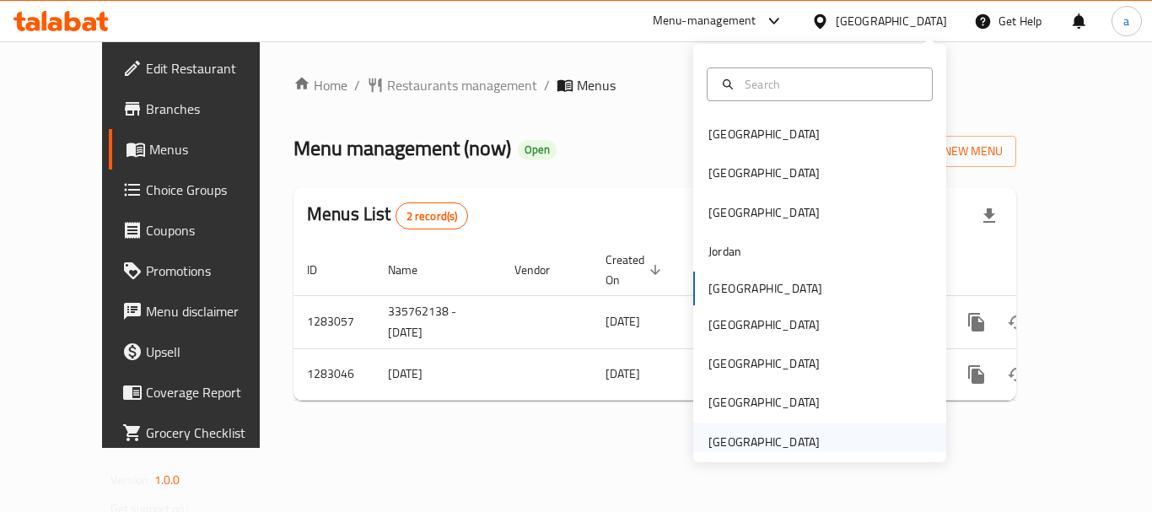
click at [731, 424] on div "[GEOGRAPHIC_DATA]" at bounding box center [764, 442] width 138 height 39
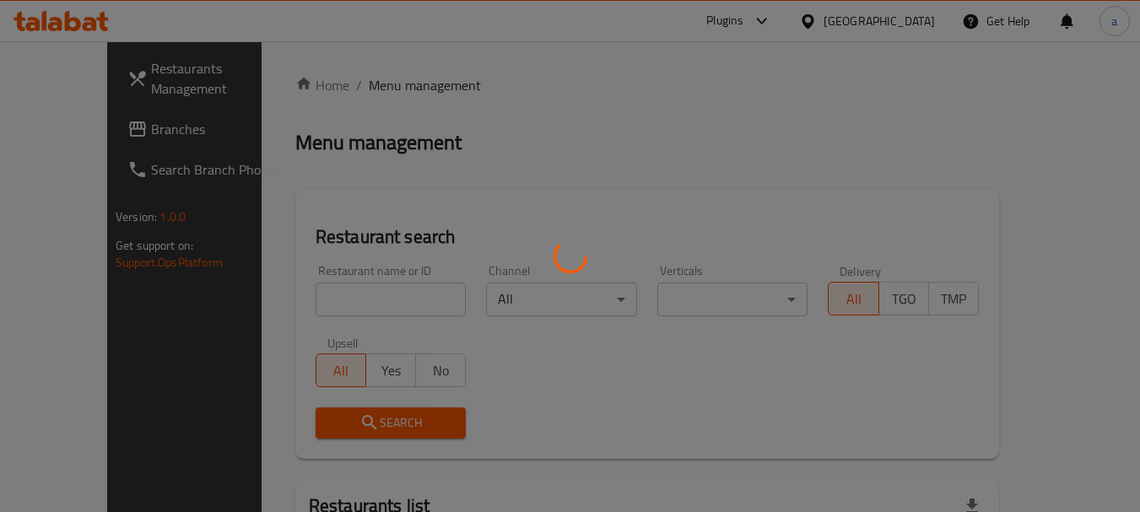
click at [116, 114] on div at bounding box center [570, 256] width 1140 height 512
click at [75, 130] on div at bounding box center [570, 256] width 1140 height 512
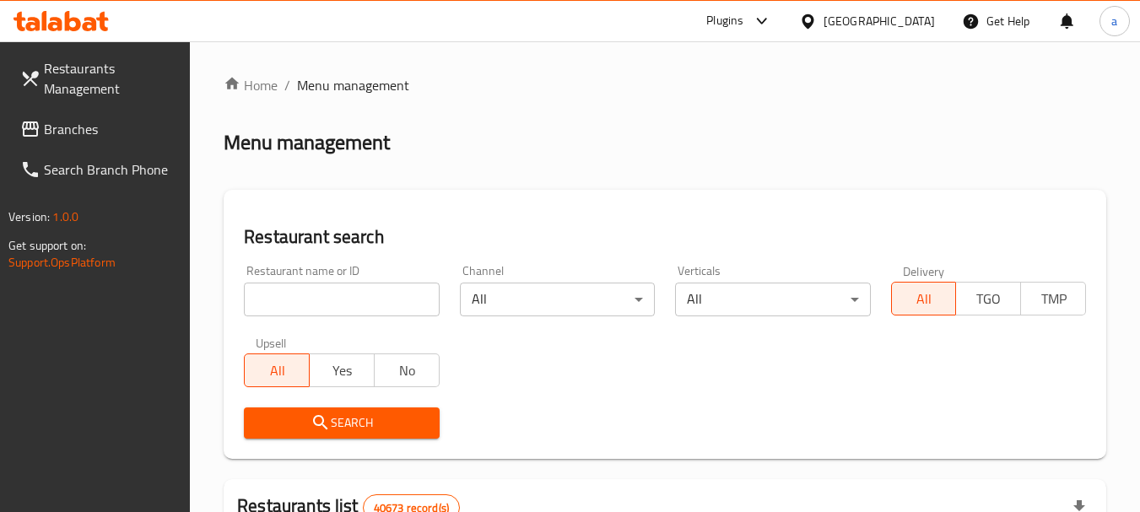
click at [75, 130] on span "Branches" at bounding box center [110, 129] width 133 height 20
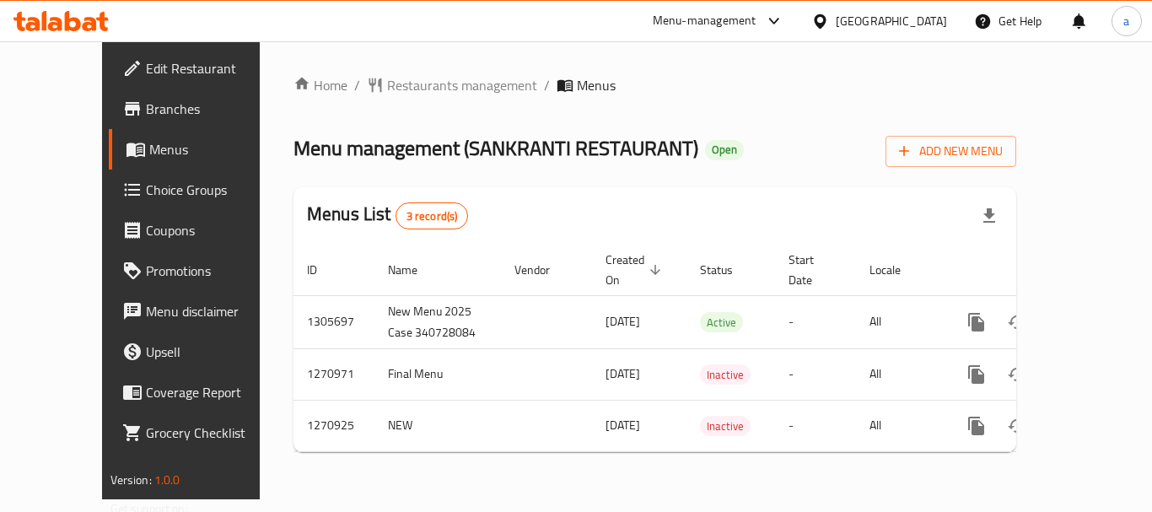
click at [857, 27] on div "[GEOGRAPHIC_DATA]" at bounding box center [891, 21] width 111 height 19
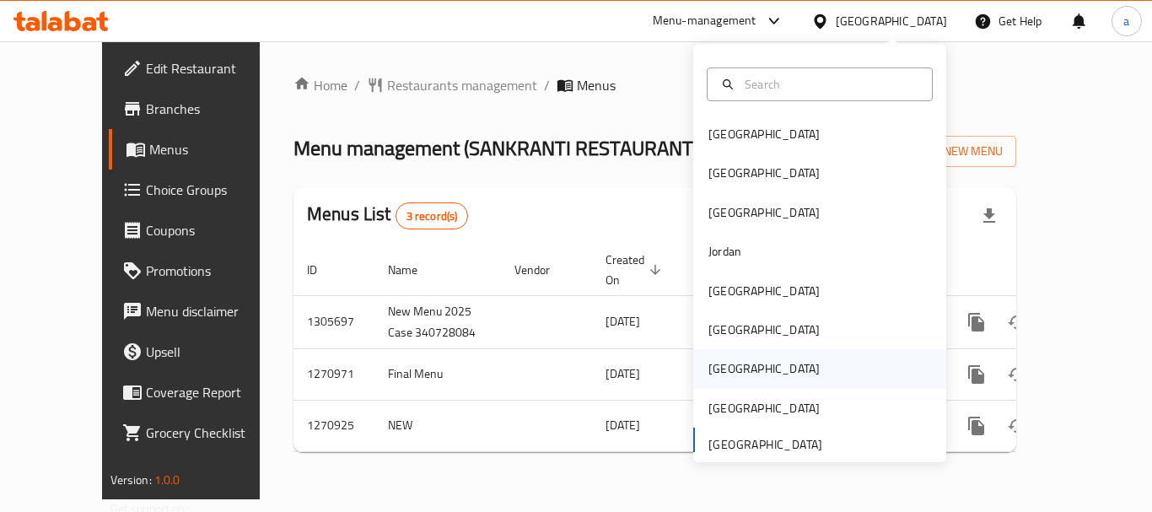
click at [715, 364] on div "[GEOGRAPHIC_DATA]" at bounding box center [764, 368] width 111 height 19
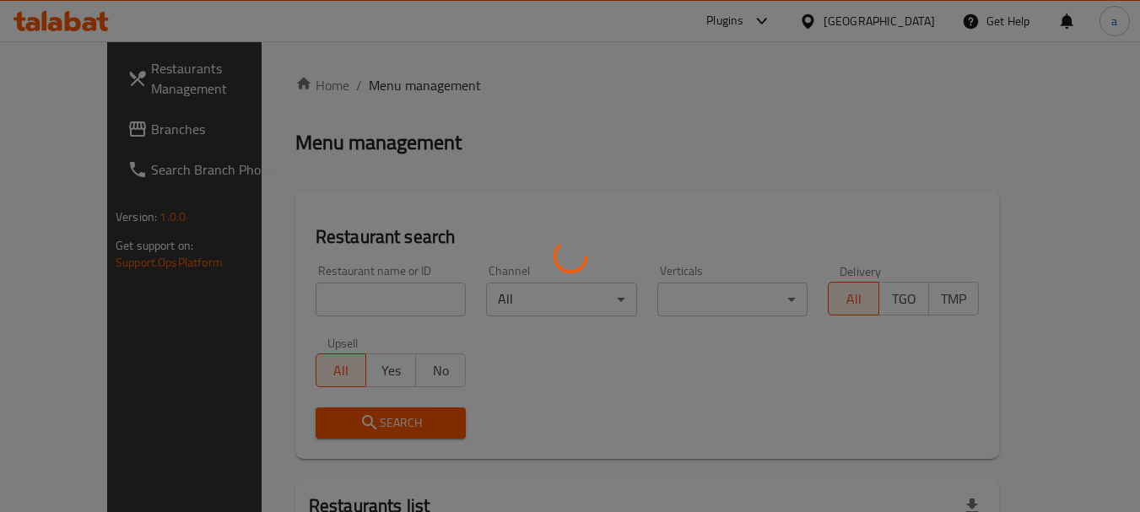
click at [909, 20] on div at bounding box center [570, 256] width 1140 height 512
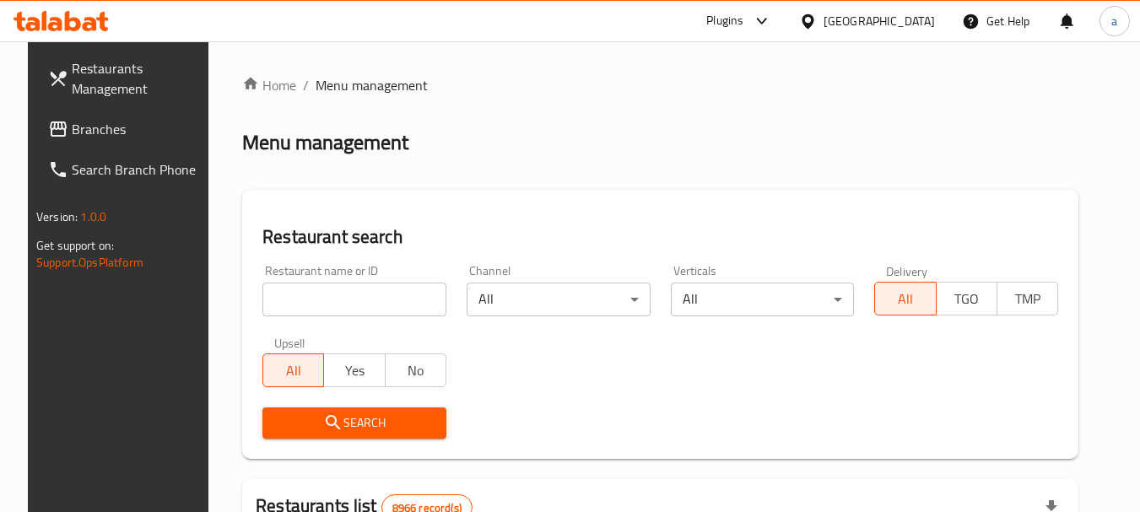
click at [909, 20] on div "[GEOGRAPHIC_DATA]" at bounding box center [878, 21] width 111 height 19
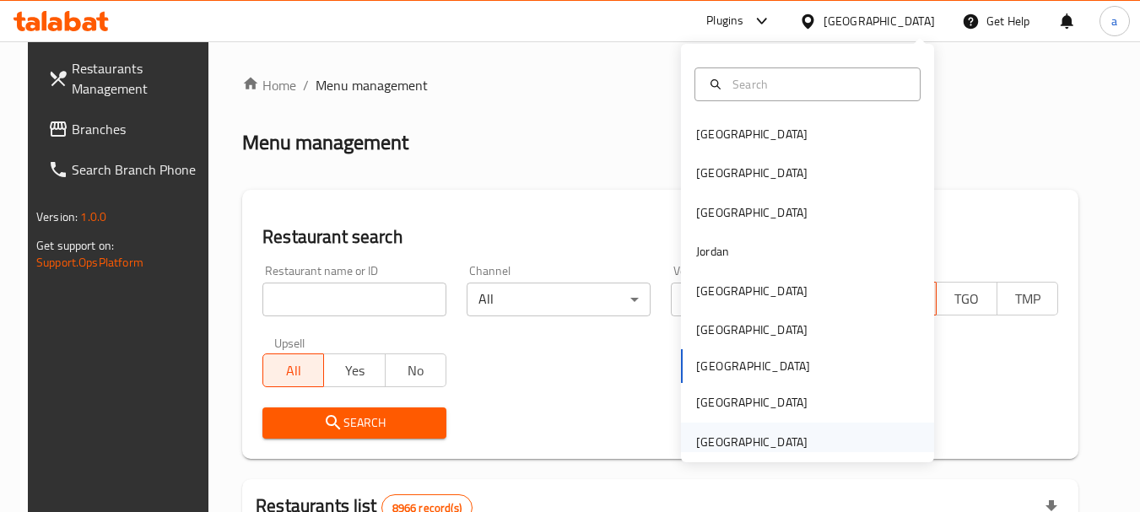
click at [730, 442] on div "[GEOGRAPHIC_DATA]" at bounding box center [751, 442] width 111 height 19
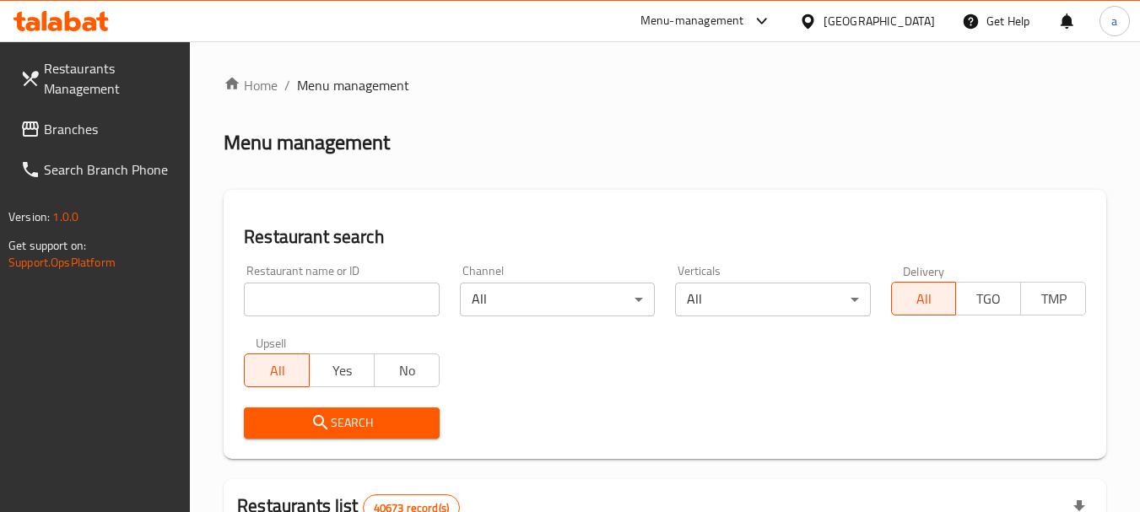
click at [81, 125] on span "Branches" at bounding box center [110, 129] width 133 height 20
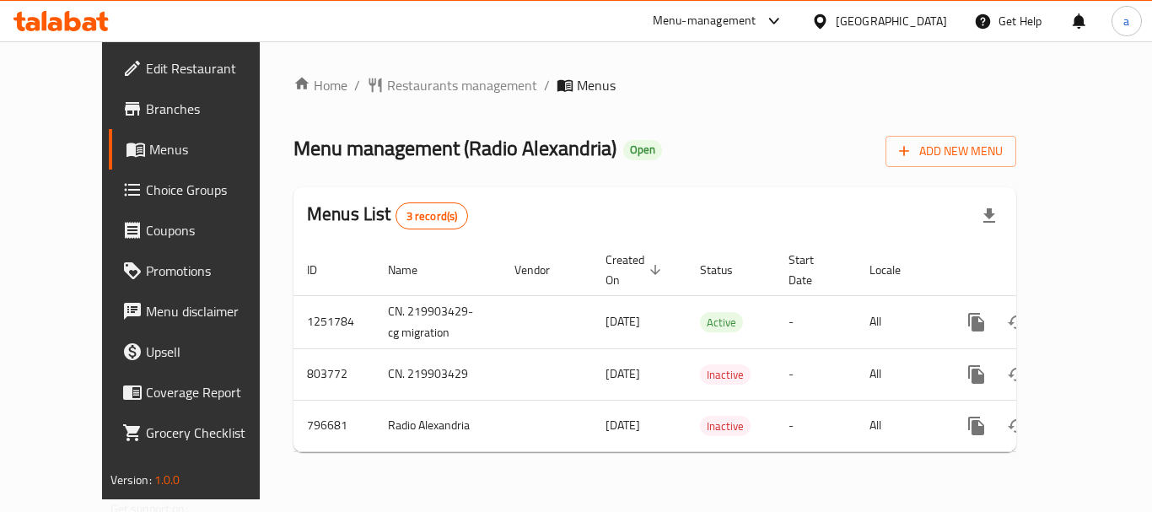
click at [861, 22] on div "[GEOGRAPHIC_DATA]" at bounding box center [891, 21] width 111 height 19
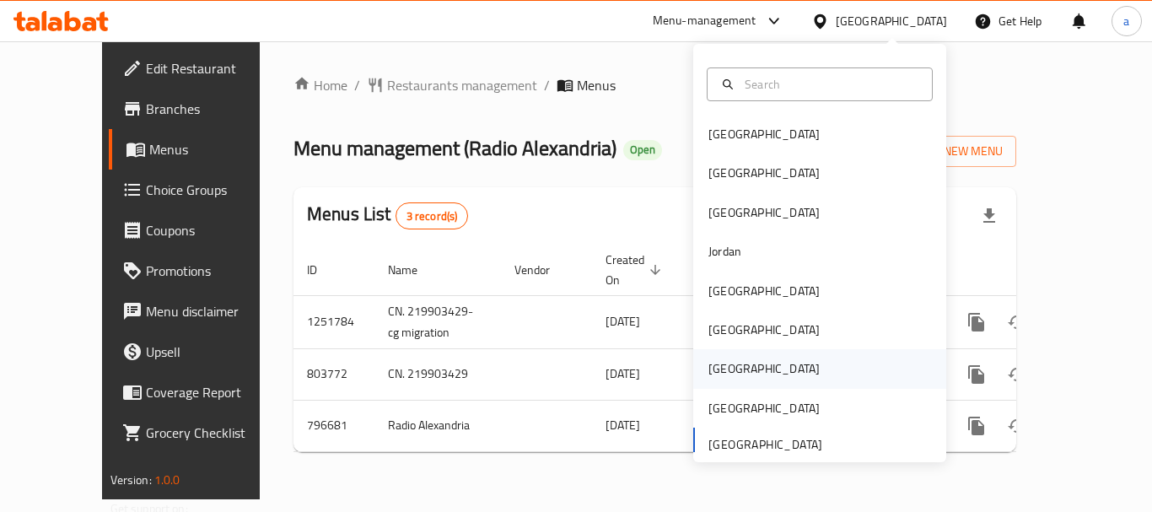
click at [730, 381] on div "[GEOGRAPHIC_DATA]" at bounding box center [764, 368] width 138 height 39
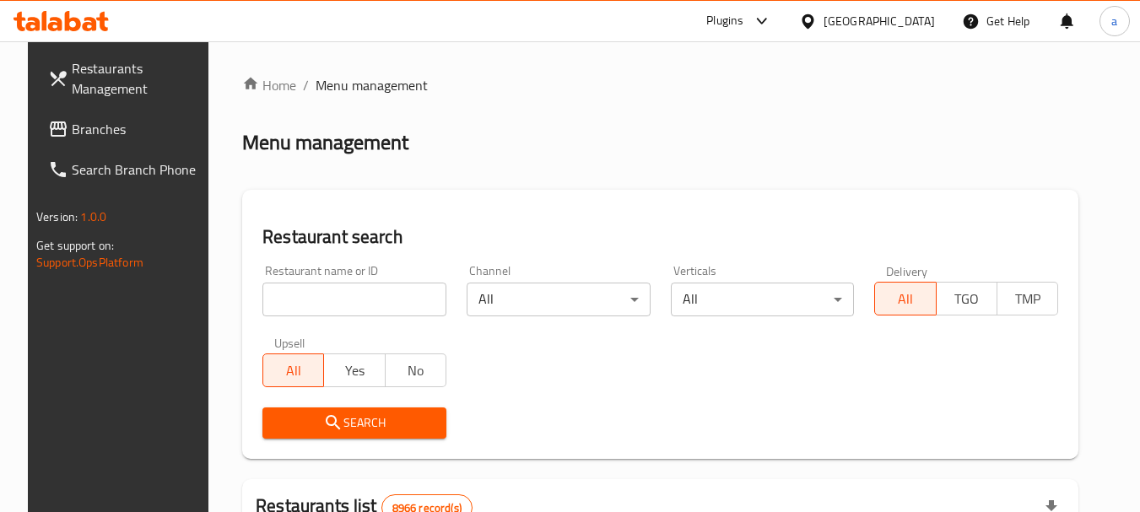
click at [911, 24] on div "[GEOGRAPHIC_DATA]" at bounding box center [878, 21] width 111 height 19
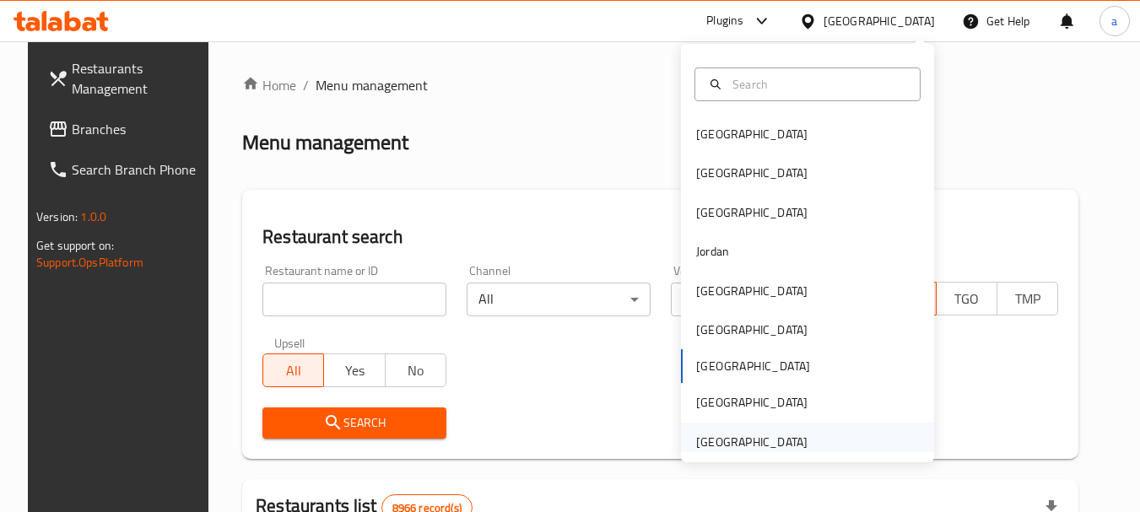
click at [736, 447] on div "[GEOGRAPHIC_DATA]" at bounding box center [751, 442] width 111 height 19
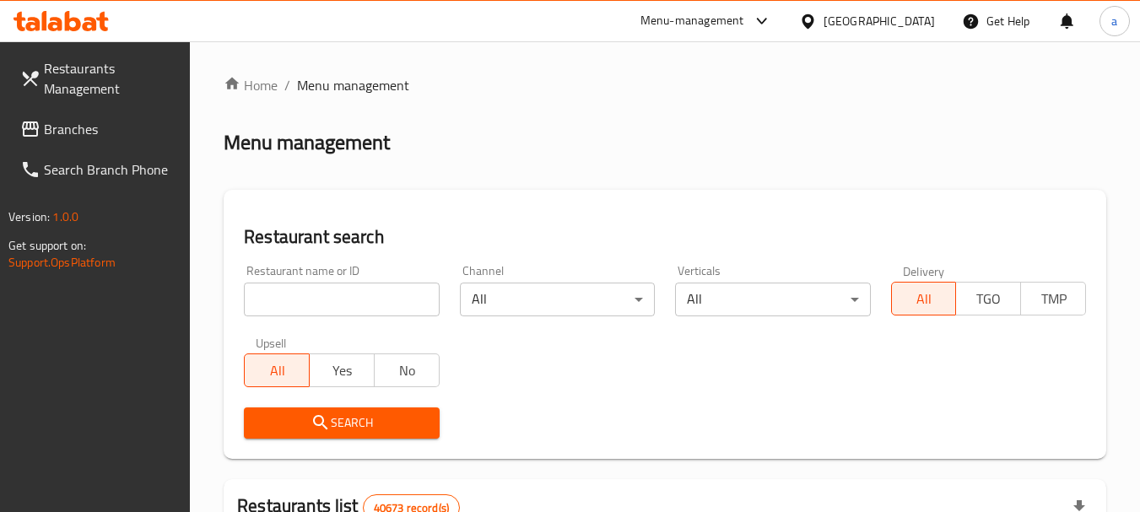
click at [97, 135] on span "Branches" at bounding box center [110, 129] width 133 height 20
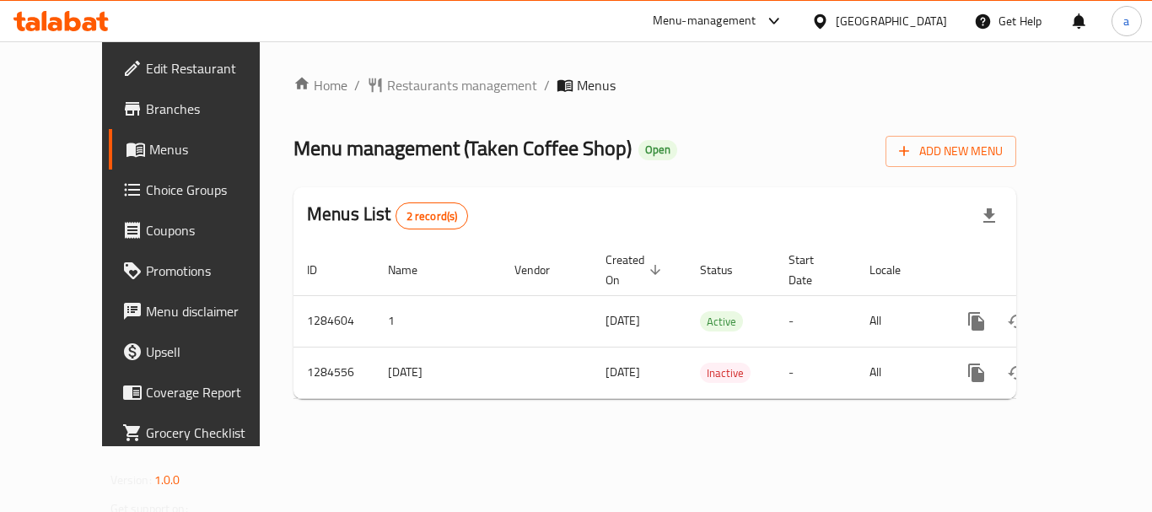
click at [867, 27] on div "[GEOGRAPHIC_DATA]" at bounding box center [891, 21] width 111 height 19
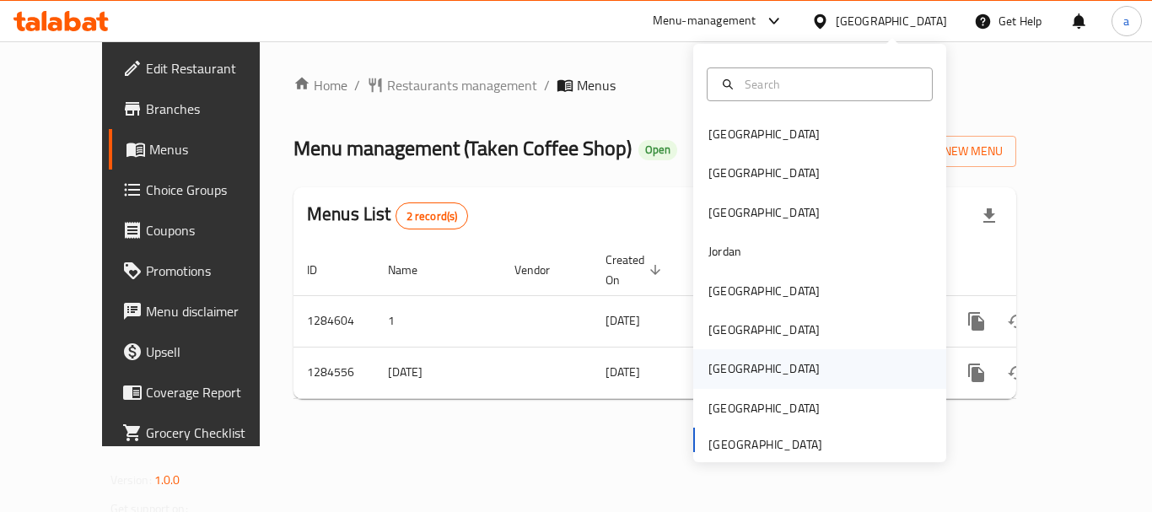
click at [723, 384] on div "[GEOGRAPHIC_DATA]" at bounding box center [764, 368] width 138 height 39
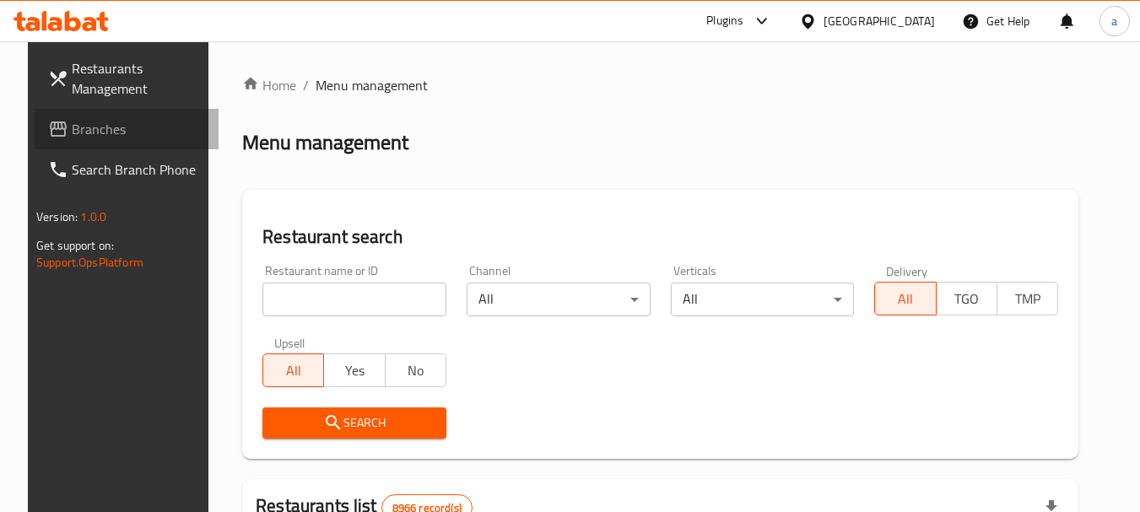
click at [117, 140] on link "Branches" at bounding box center [127, 129] width 184 height 40
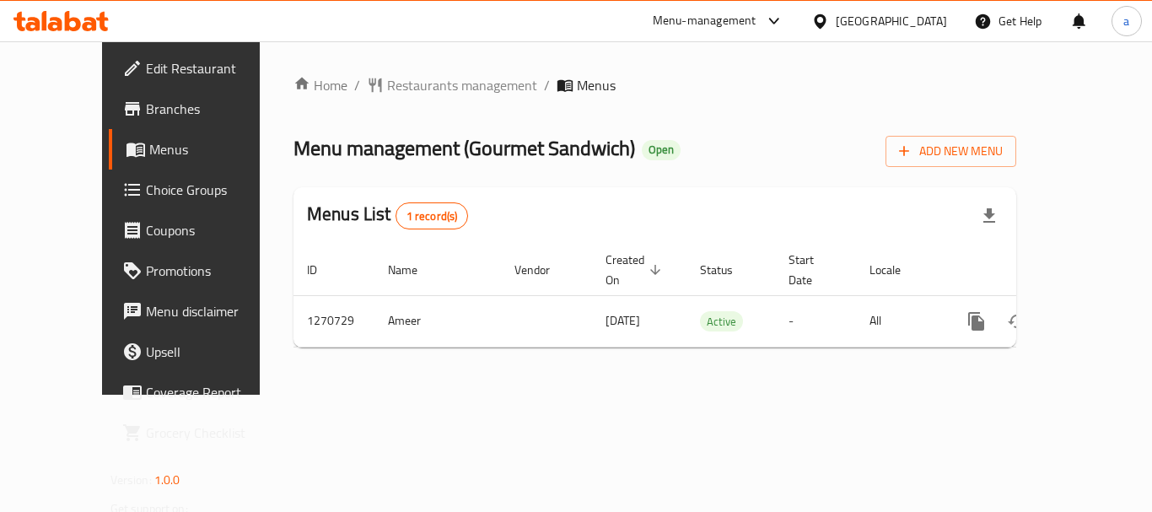
click at [829, 18] on icon at bounding box center [821, 22] width 18 height 18
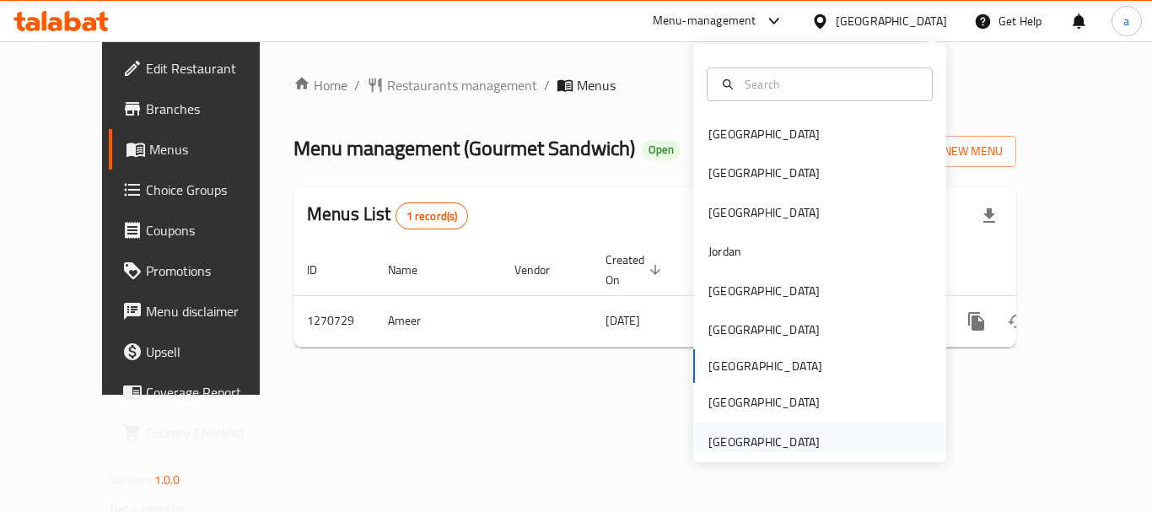
click at [733, 443] on div "[GEOGRAPHIC_DATA]" at bounding box center [764, 442] width 111 height 19
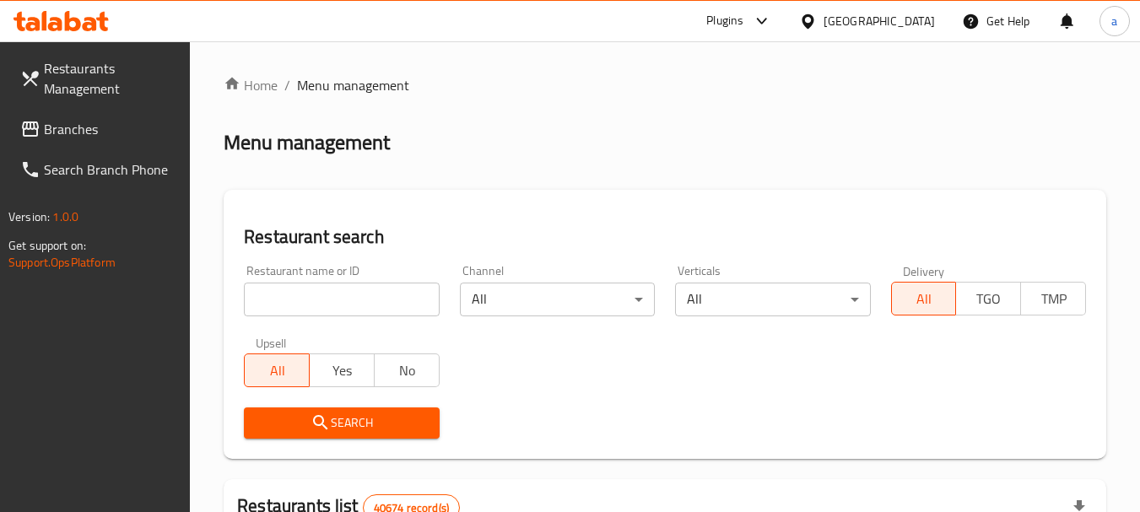
click at [69, 132] on span "Branches" at bounding box center [110, 129] width 133 height 20
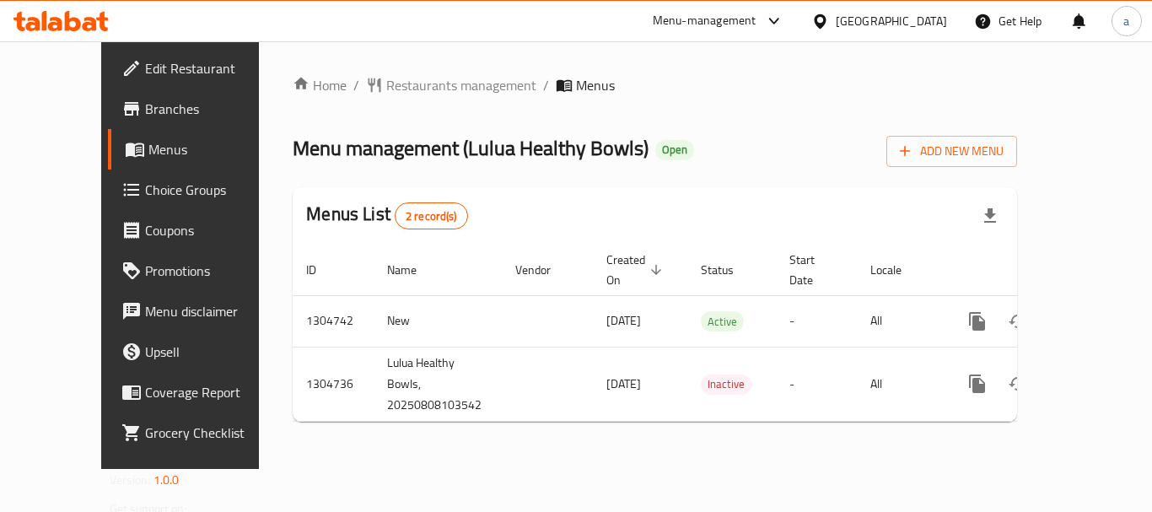
click at [887, 23] on div "[GEOGRAPHIC_DATA]" at bounding box center [891, 21] width 111 height 19
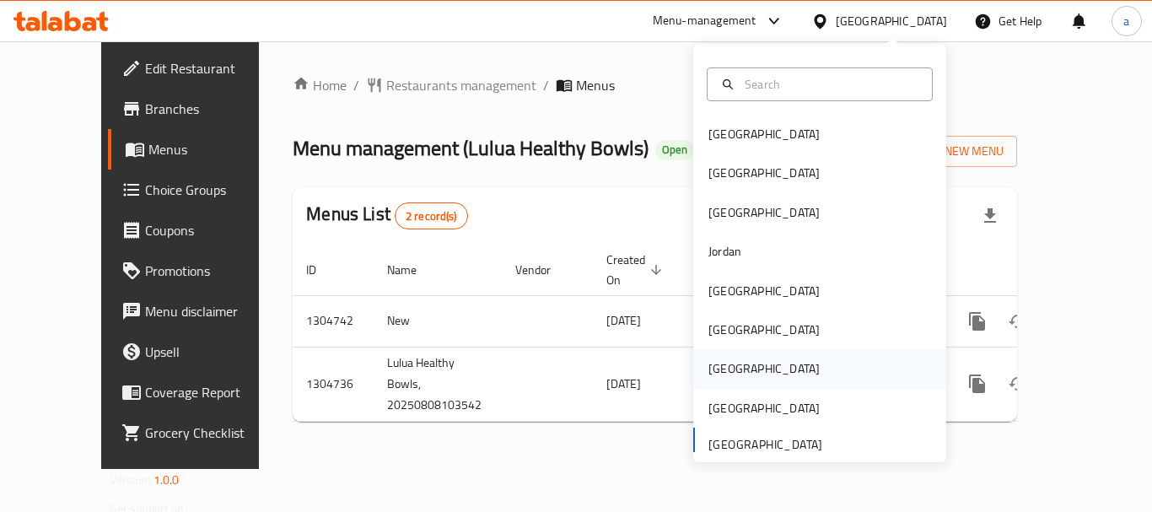
click at [726, 383] on div "[GEOGRAPHIC_DATA]" at bounding box center [764, 368] width 138 height 39
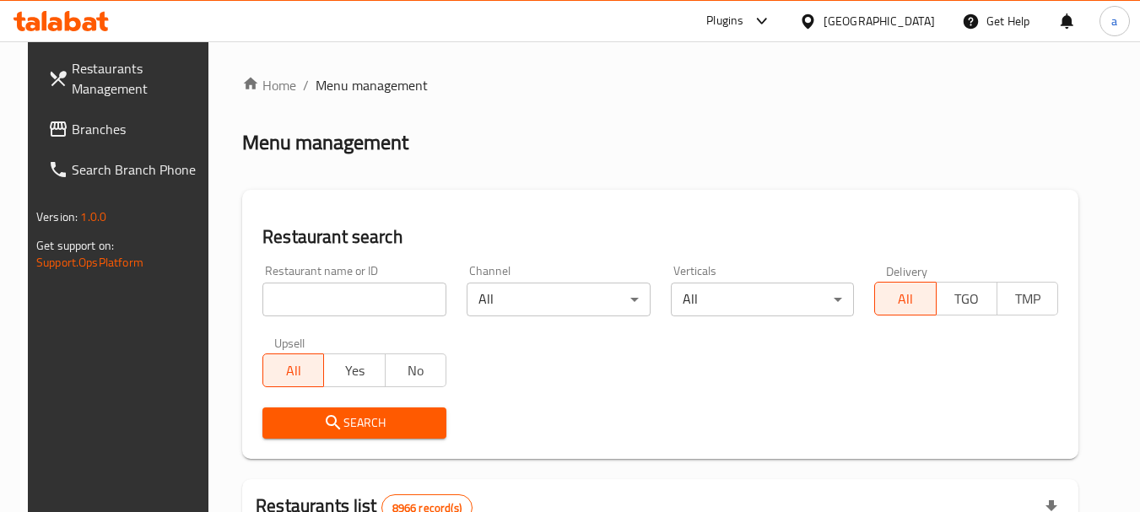
click at [923, 14] on div "Qatar" at bounding box center [878, 21] width 111 height 19
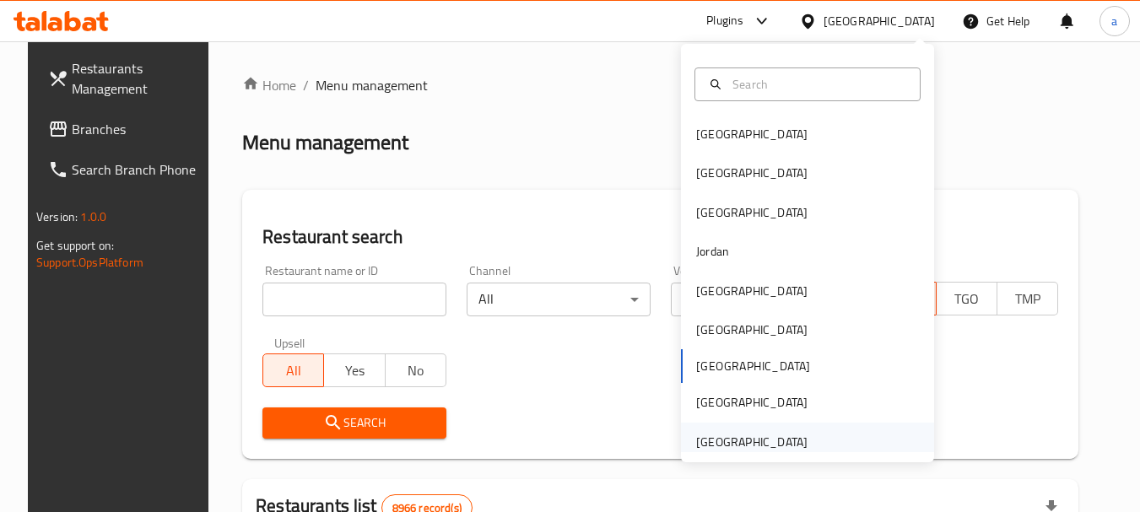
click at [767, 441] on div "[GEOGRAPHIC_DATA]" at bounding box center [751, 442] width 111 height 19
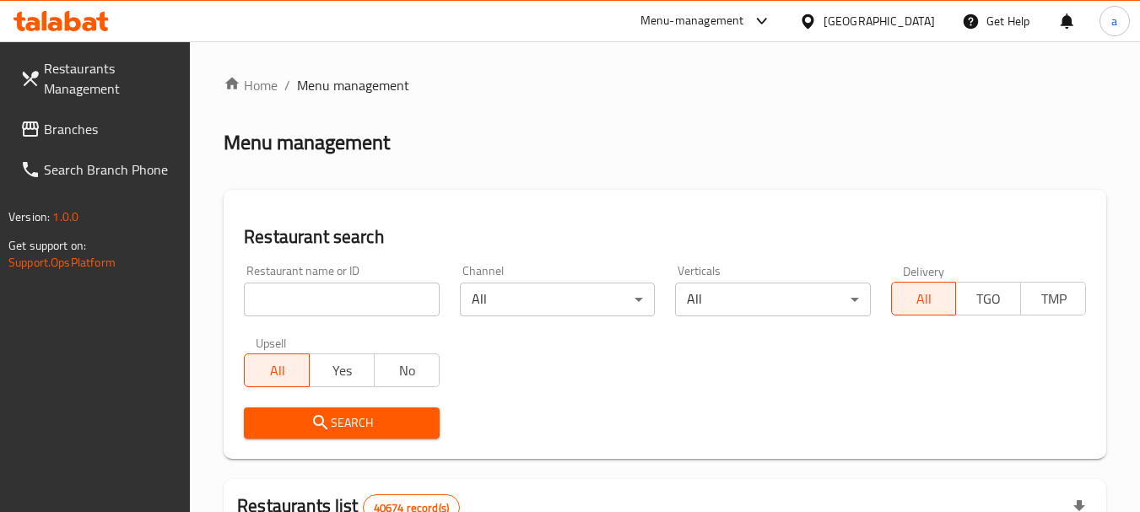
click at [96, 135] on span "Branches" at bounding box center [110, 129] width 133 height 20
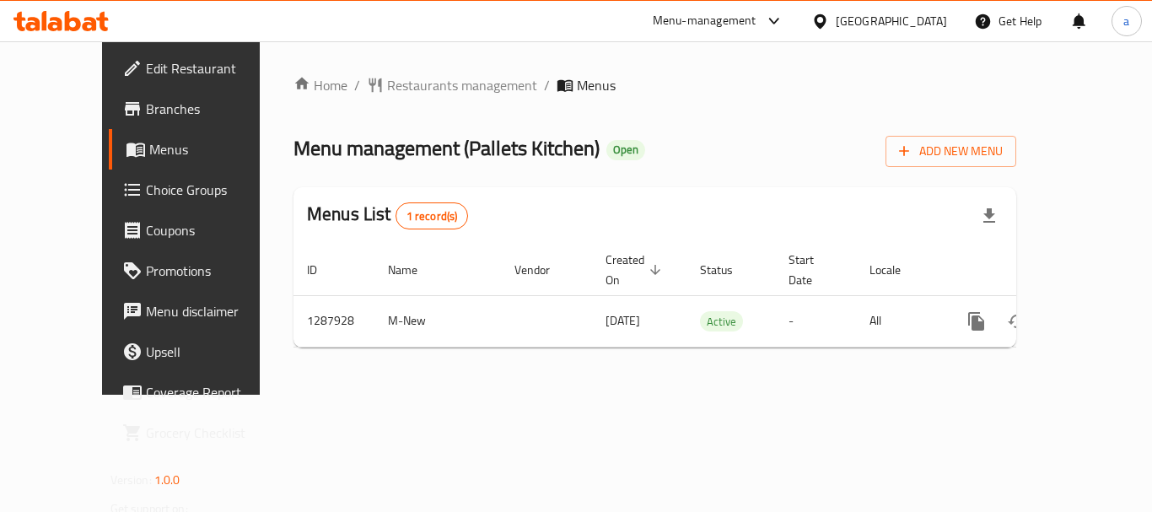
click at [871, 23] on div "[GEOGRAPHIC_DATA]" at bounding box center [891, 21] width 111 height 19
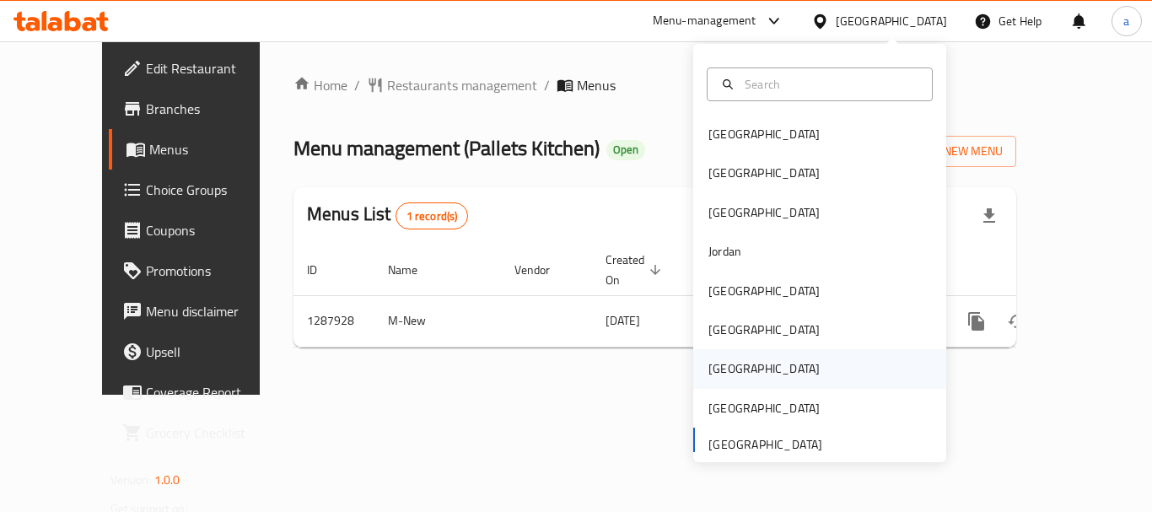
click at [710, 359] on div "[GEOGRAPHIC_DATA]" at bounding box center [764, 368] width 111 height 19
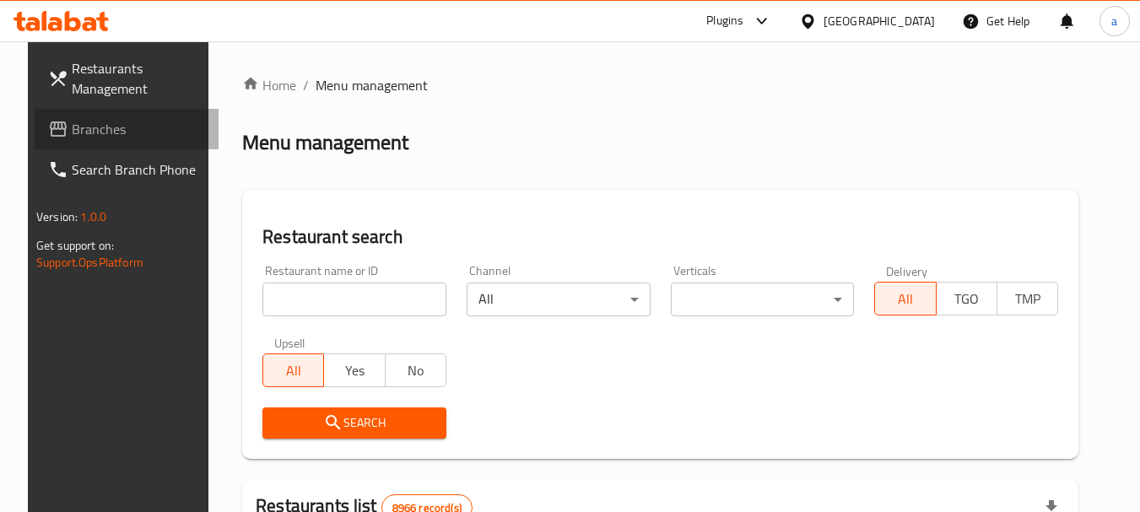
click at [72, 125] on span "Branches" at bounding box center [138, 129] width 133 height 20
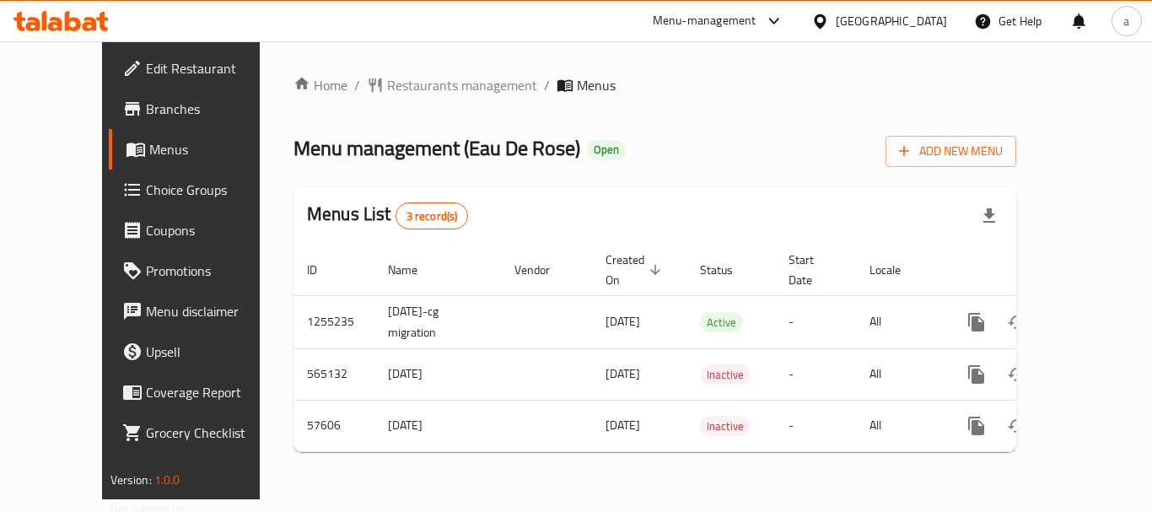
click at [965, 23] on div "Get Help" at bounding box center [1008, 21] width 95 height 40
click at [943, 22] on div "[GEOGRAPHIC_DATA]" at bounding box center [891, 21] width 111 height 19
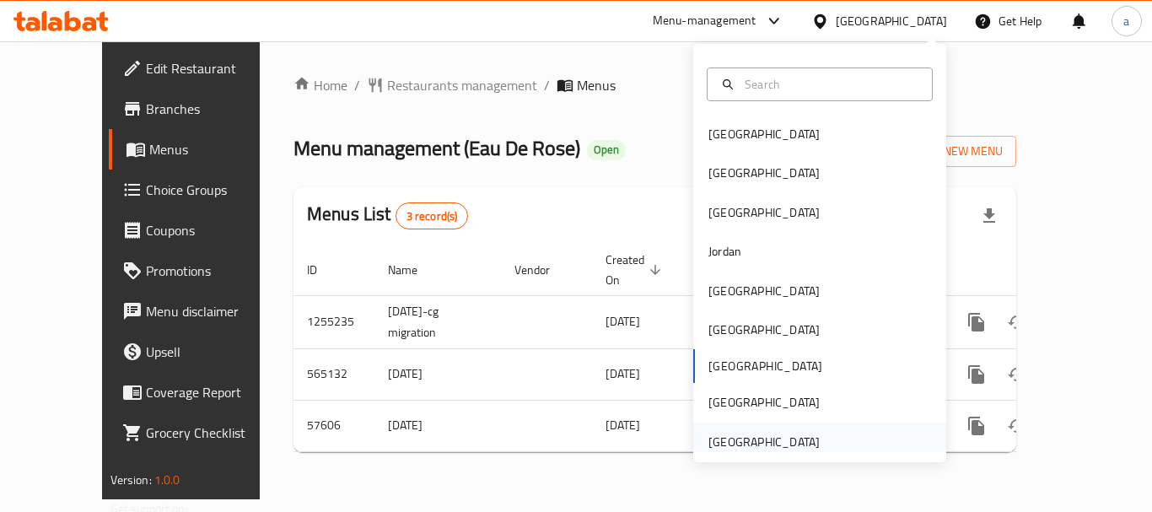
click at [769, 451] on div "[GEOGRAPHIC_DATA]" at bounding box center [764, 442] width 111 height 19
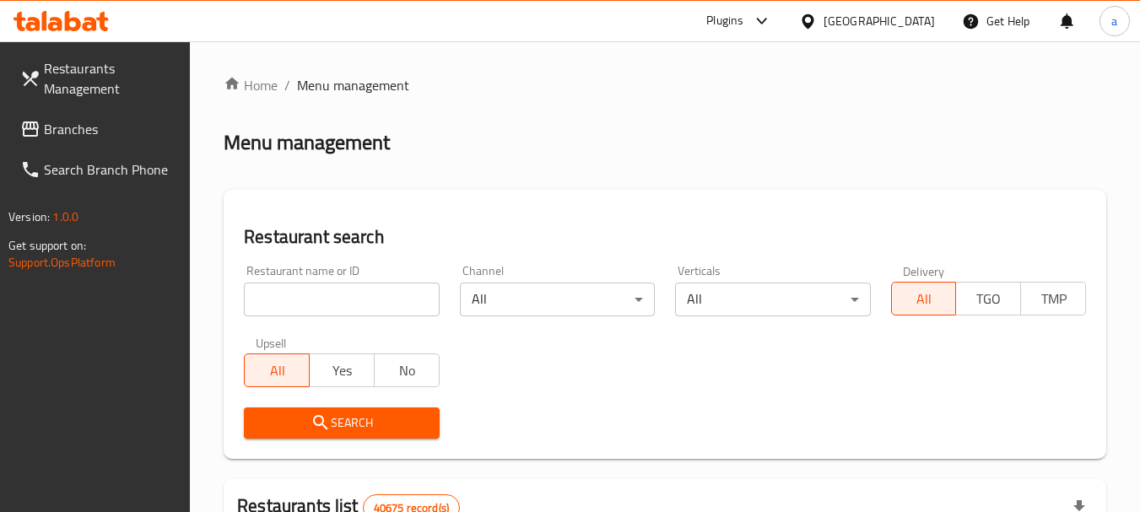
click at [87, 127] on span "Branches" at bounding box center [110, 129] width 133 height 20
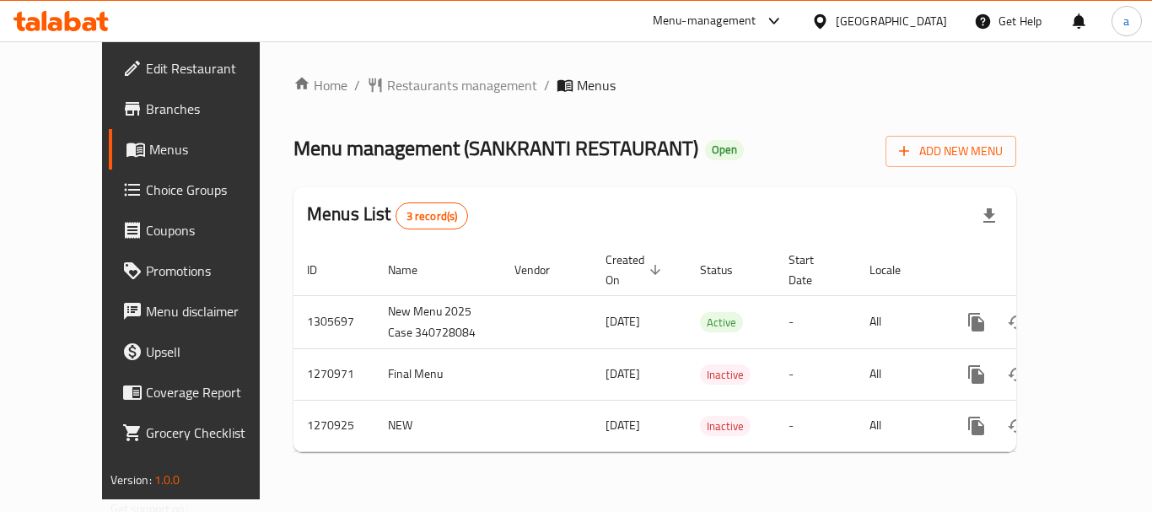
click at [878, 28] on div "[GEOGRAPHIC_DATA]" at bounding box center [891, 21] width 111 height 19
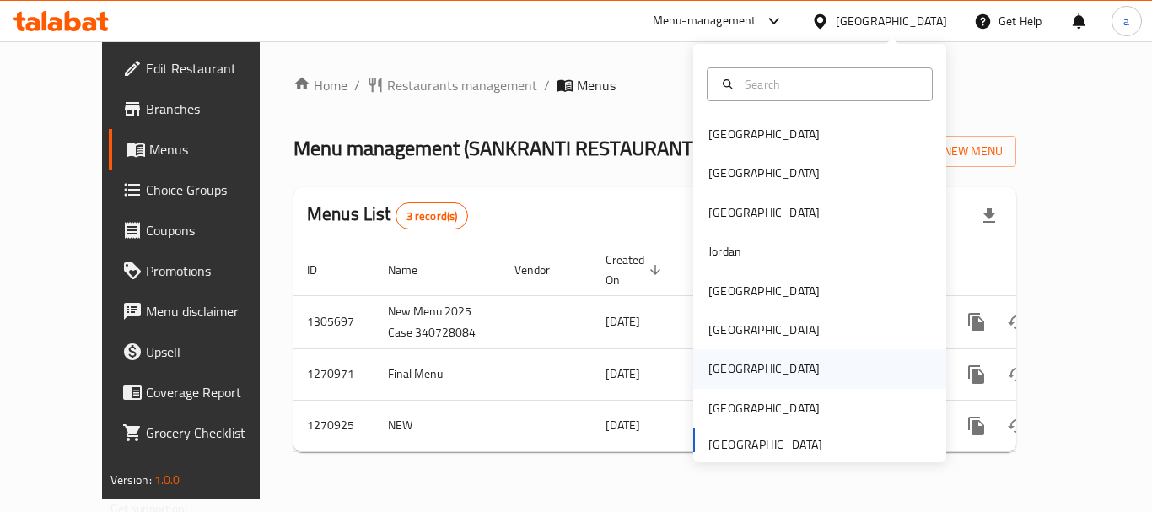
click at [739, 377] on div "[GEOGRAPHIC_DATA]" at bounding box center [819, 368] width 253 height 39
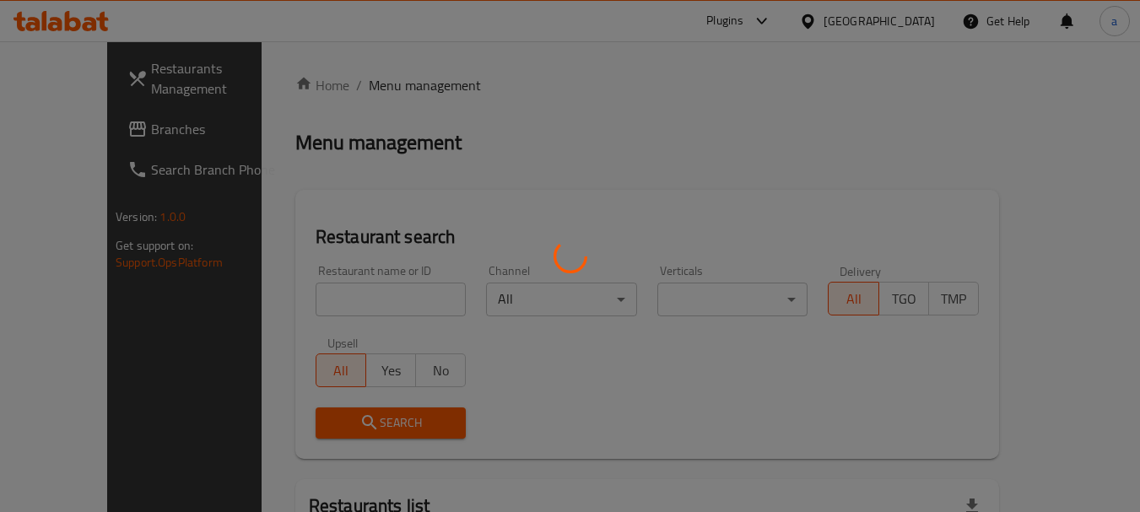
click at [909, 10] on div at bounding box center [570, 256] width 1140 height 512
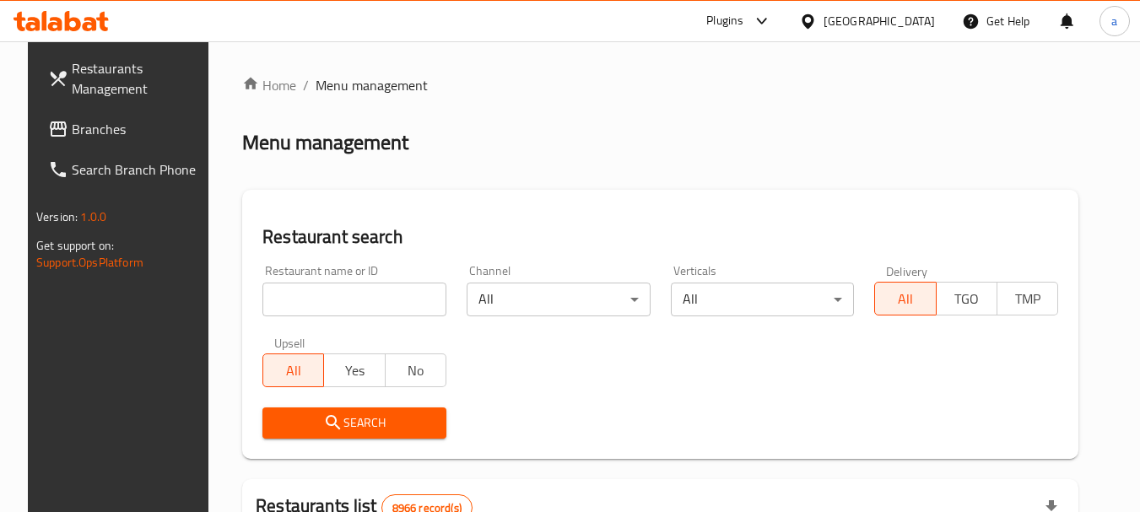
click at [911, 25] on div "[GEOGRAPHIC_DATA]" at bounding box center [878, 21] width 111 height 19
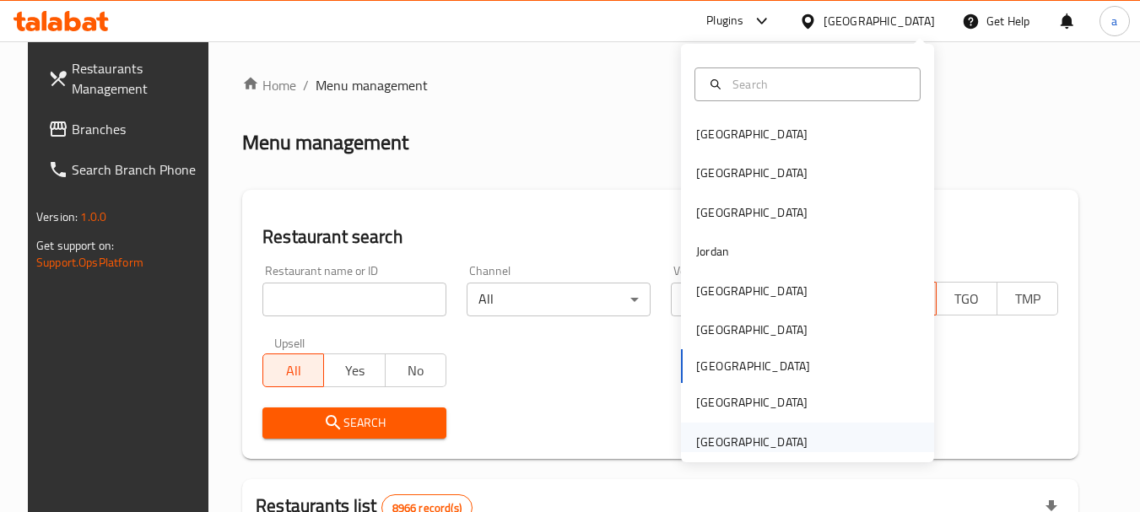
click at [734, 424] on div "[GEOGRAPHIC_DATA]" at bounding box center [752, 442] width 138 height 39
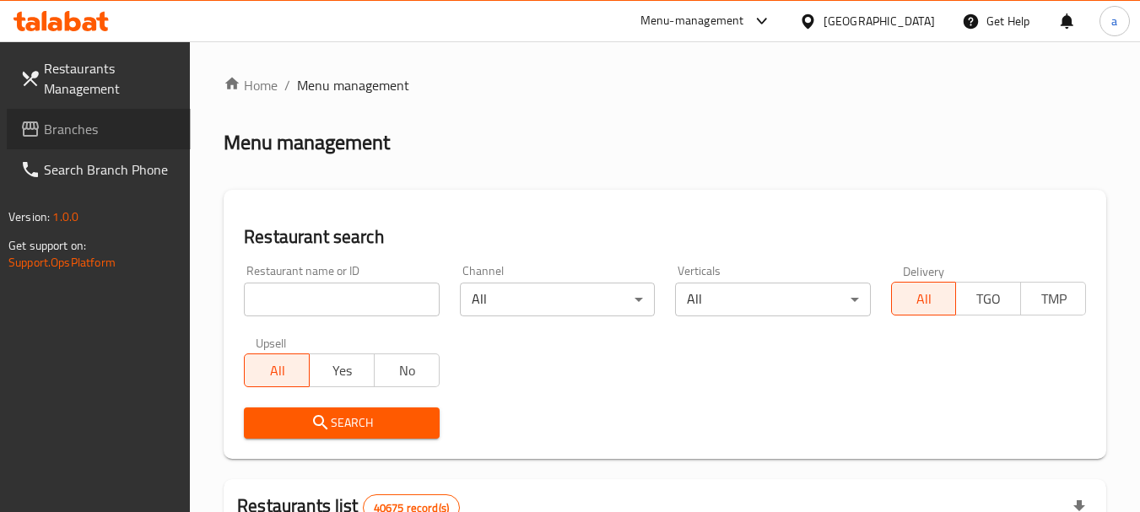
click at [101, 138] on span "Branches" at bounding box center [110, 129] width 133 height 20
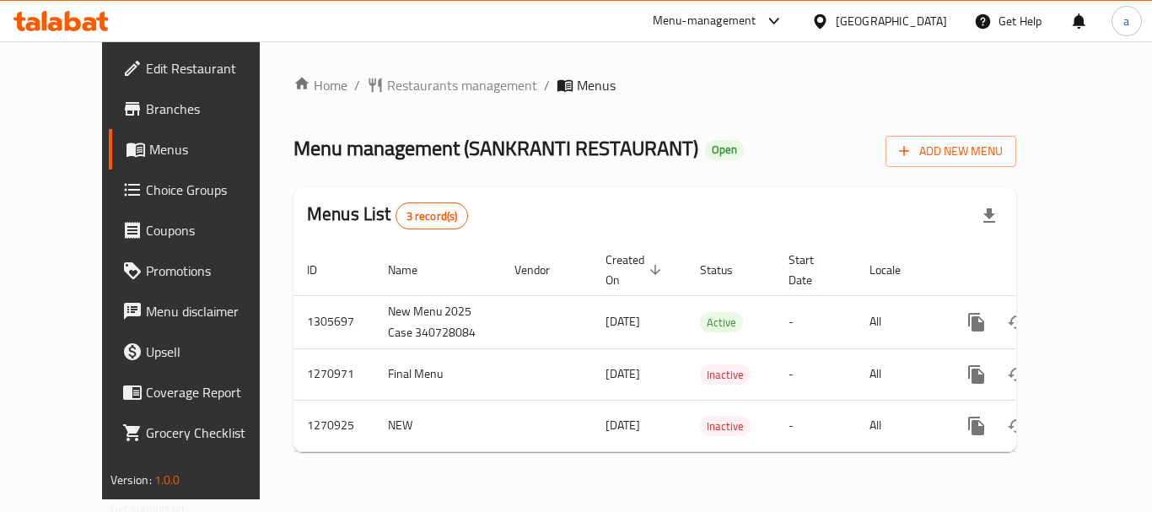
click at [881, 19] on div "[GEOGRAPHIC_DATA]" at bounding box center [891, 21] width 111 height 19
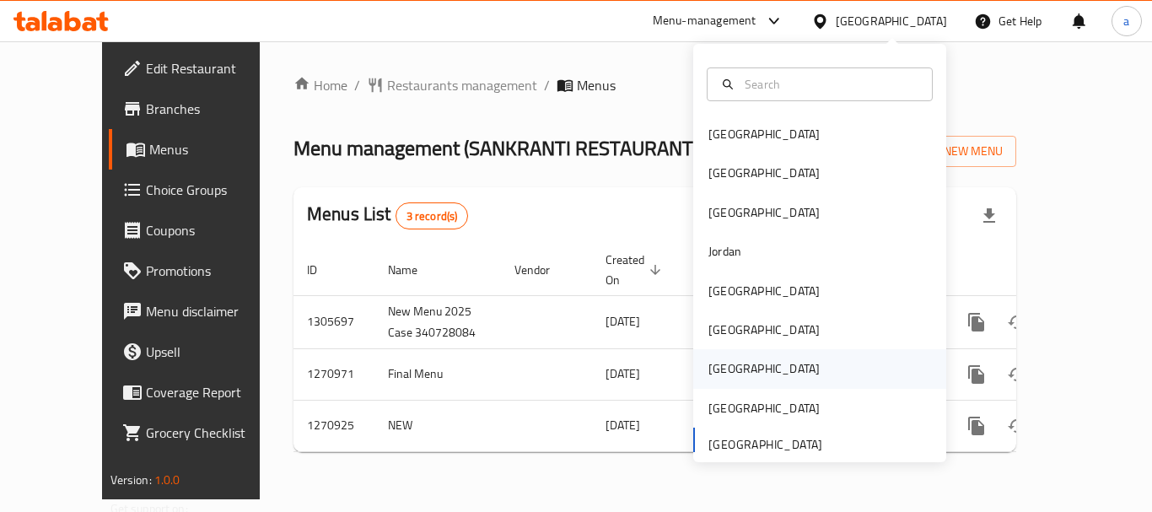
click at [742, 364] on div "Qatar" at bounding box center [819, 368] width 253 height 39
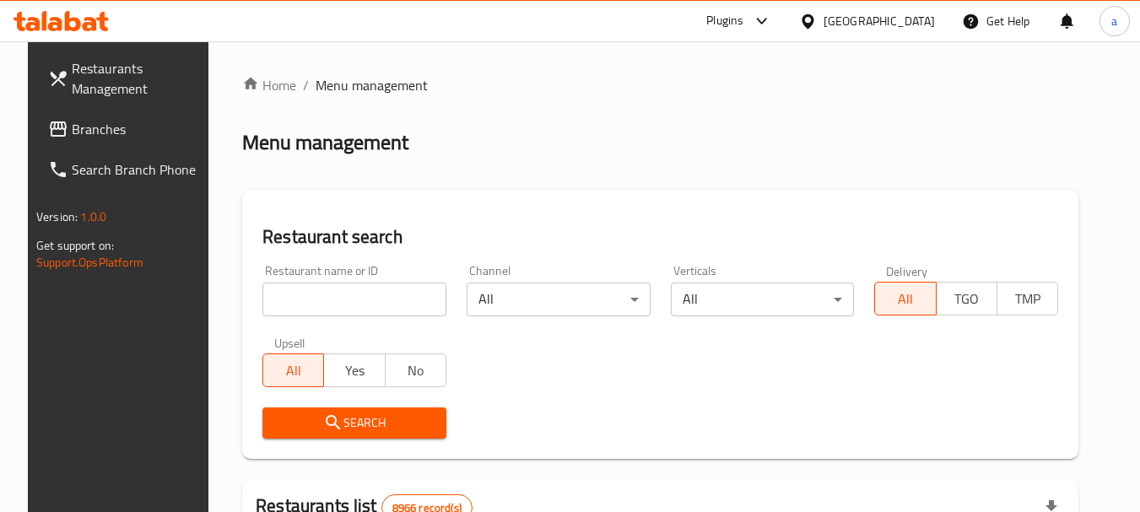
click at [823, 26] on div at bounding box center [811, 21] width 24 height 19
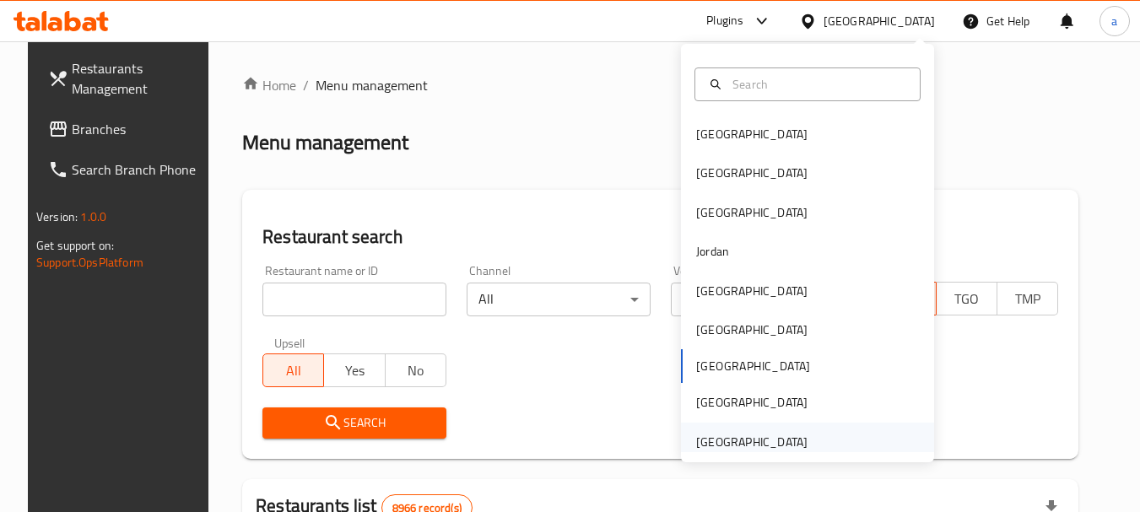
click at [742, 445] on div "[GEOGRAPHIC_DATA]" at bounding box center [751, 442] width 111 height 19
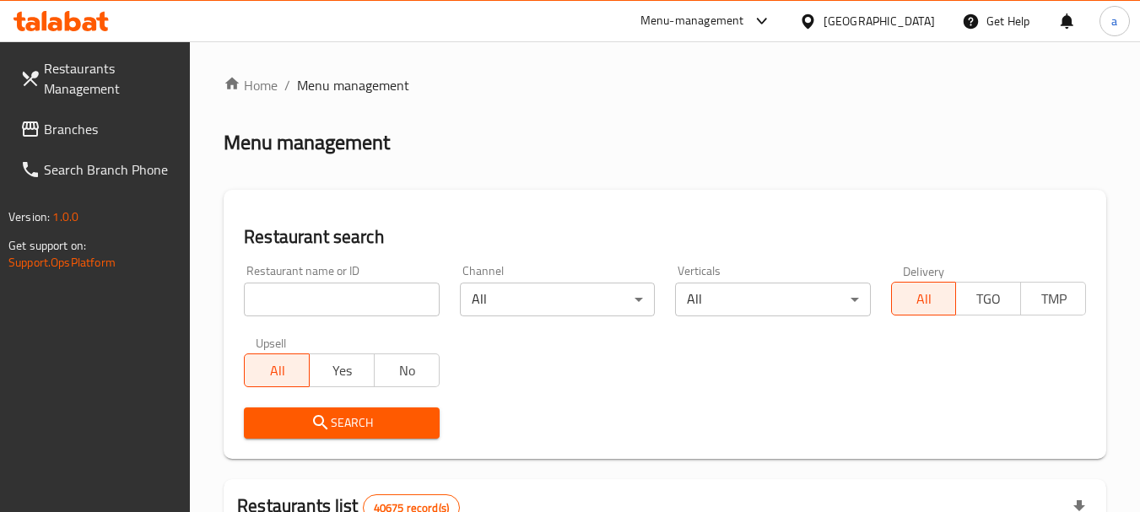
click at [89, 132] on span "Branches" at bounding box center [110, 129] width 133 height 20
